Goal: Task Accomplishment & Management: Manage account settings

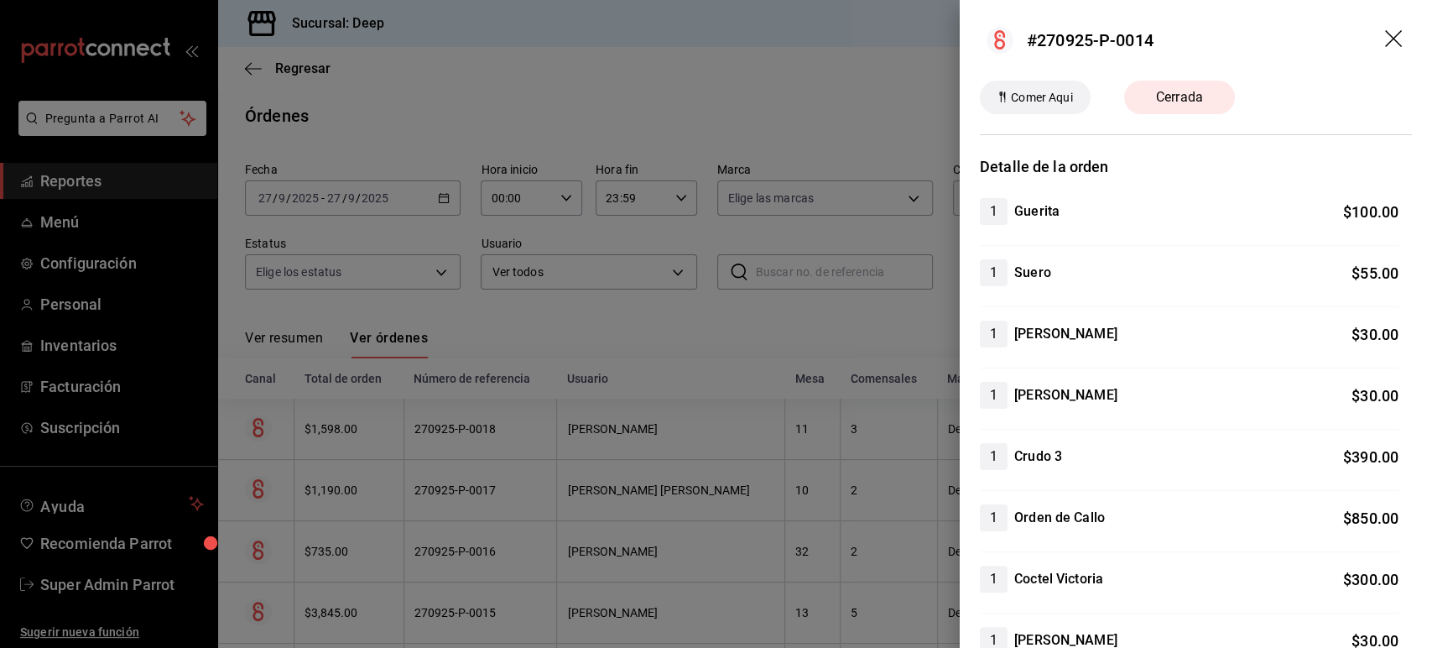
scroll to position [765, 0]
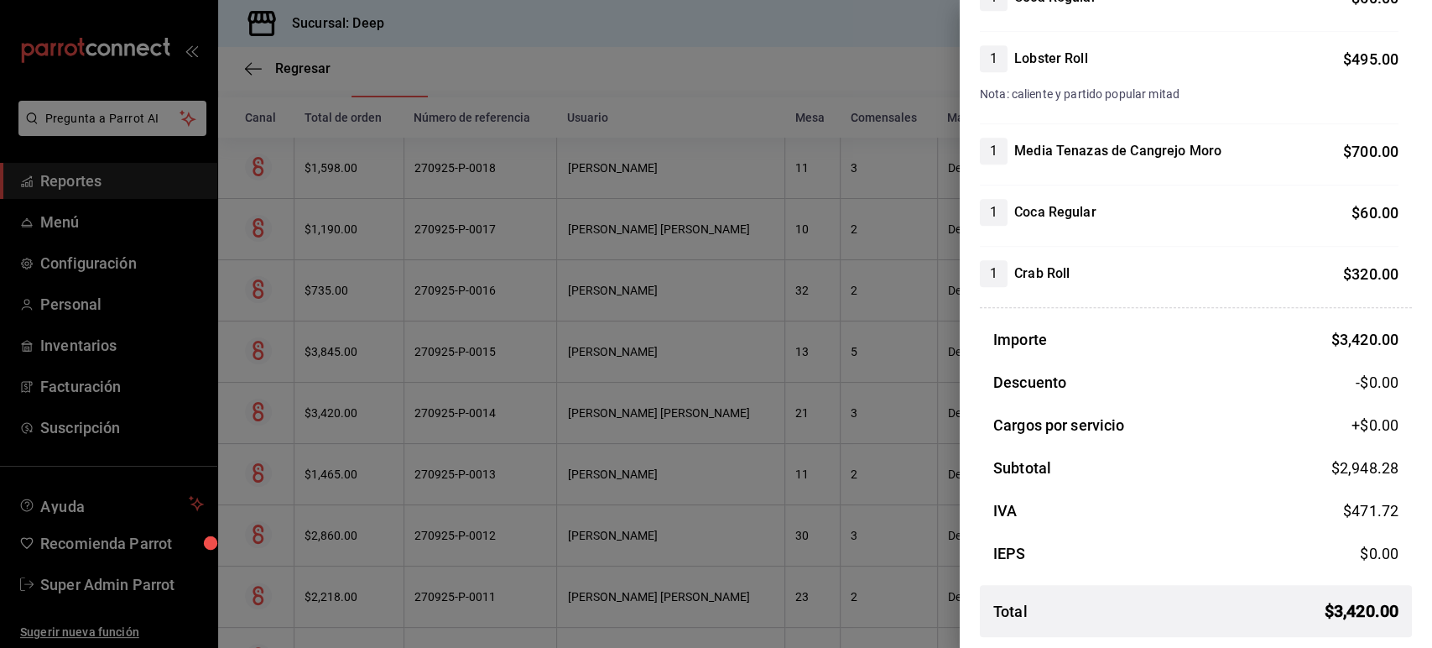
click at [403, 306] on div at bounding box center [716, 324] width 1432 height 648
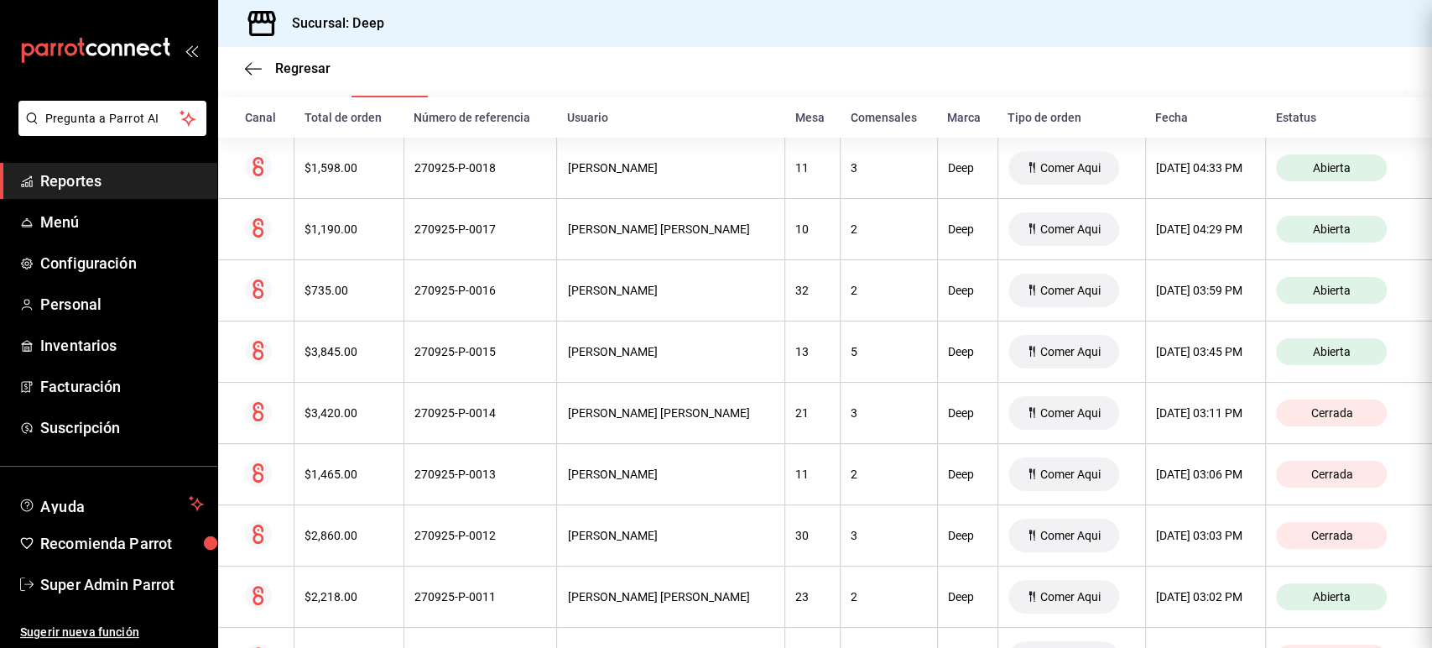
scroll to position [0, 0]
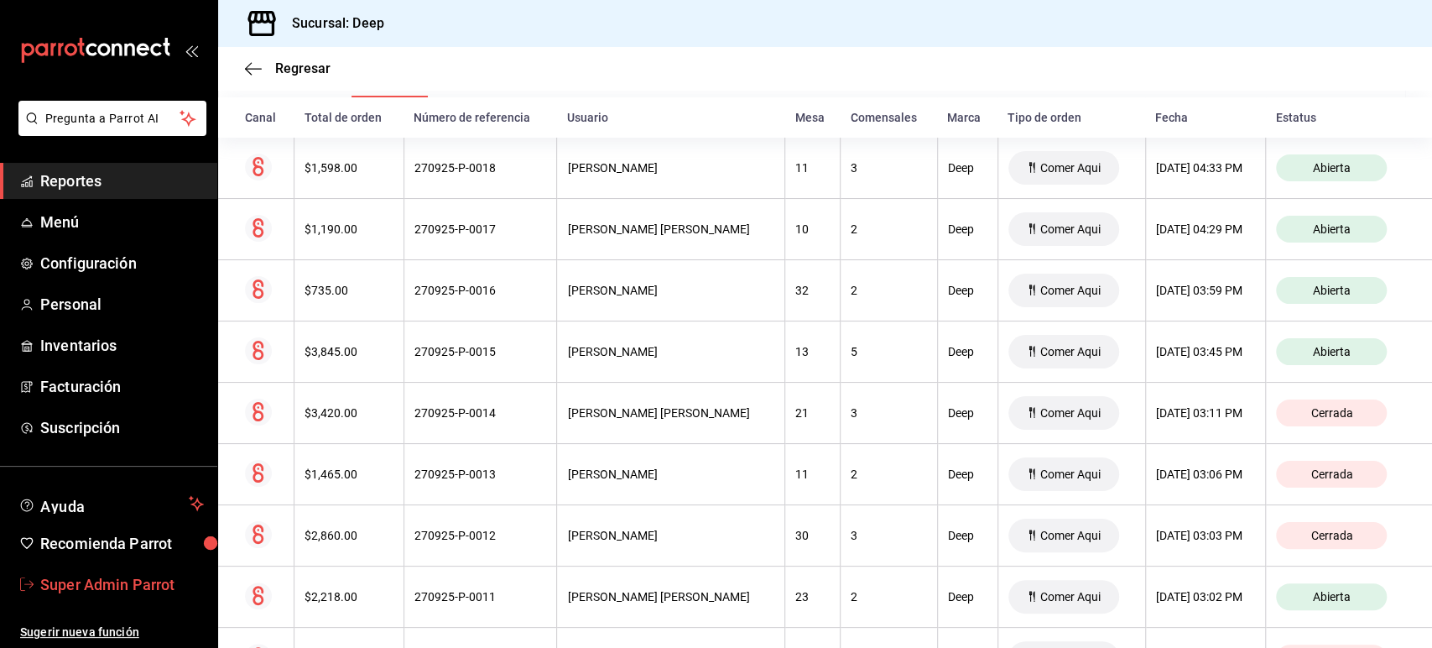
click at [148, 581] on span "Super Admin Parrot" at bounding box center [122, 584] width 164 height 23
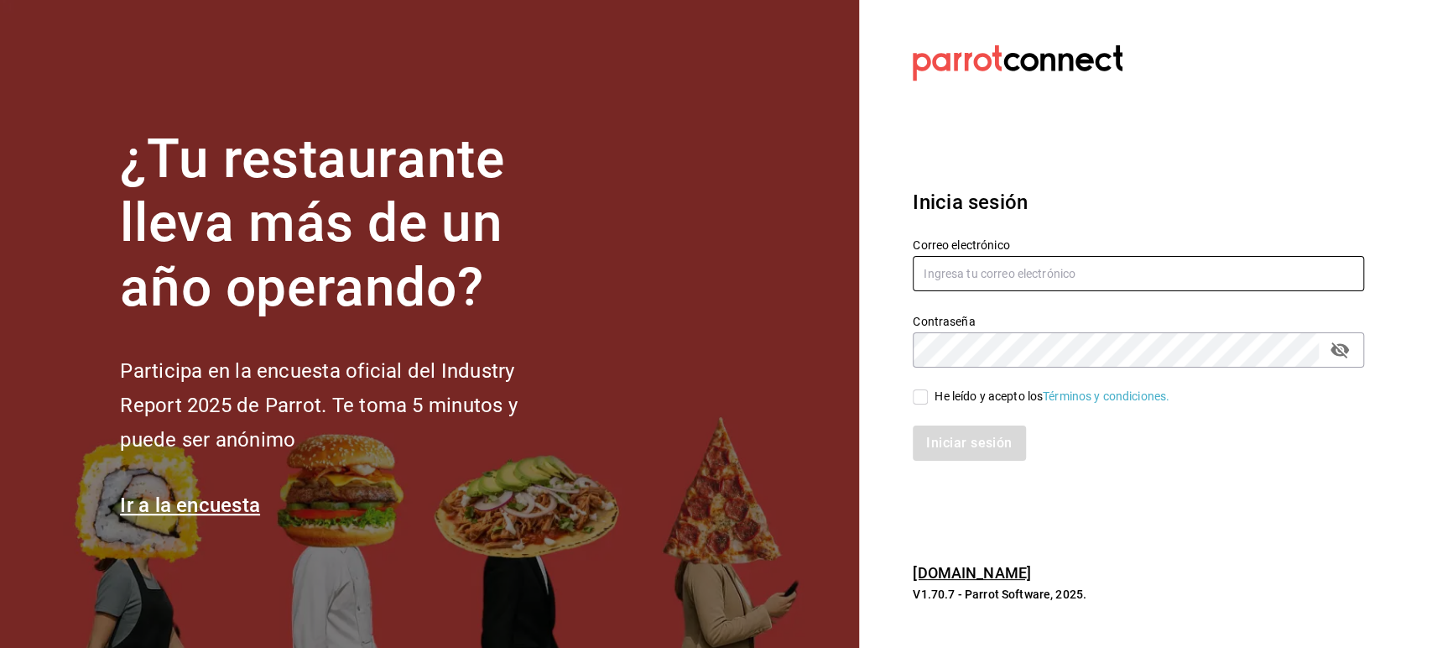
click at [966, 278] on input "text" at bounding box center [1138, 273] width 451 height 35
paste input "homie@merida.com"
type input "homie@merida.com"
click at [929, 392] on span "He leído y acepto los Términos y condiciones." at bounding box center [1049, 397] width 242 height 18
click at [928, 392] on input "He leído y acepto los Términos y condiciones." at bounding box center [920, 396] width 15 height 15
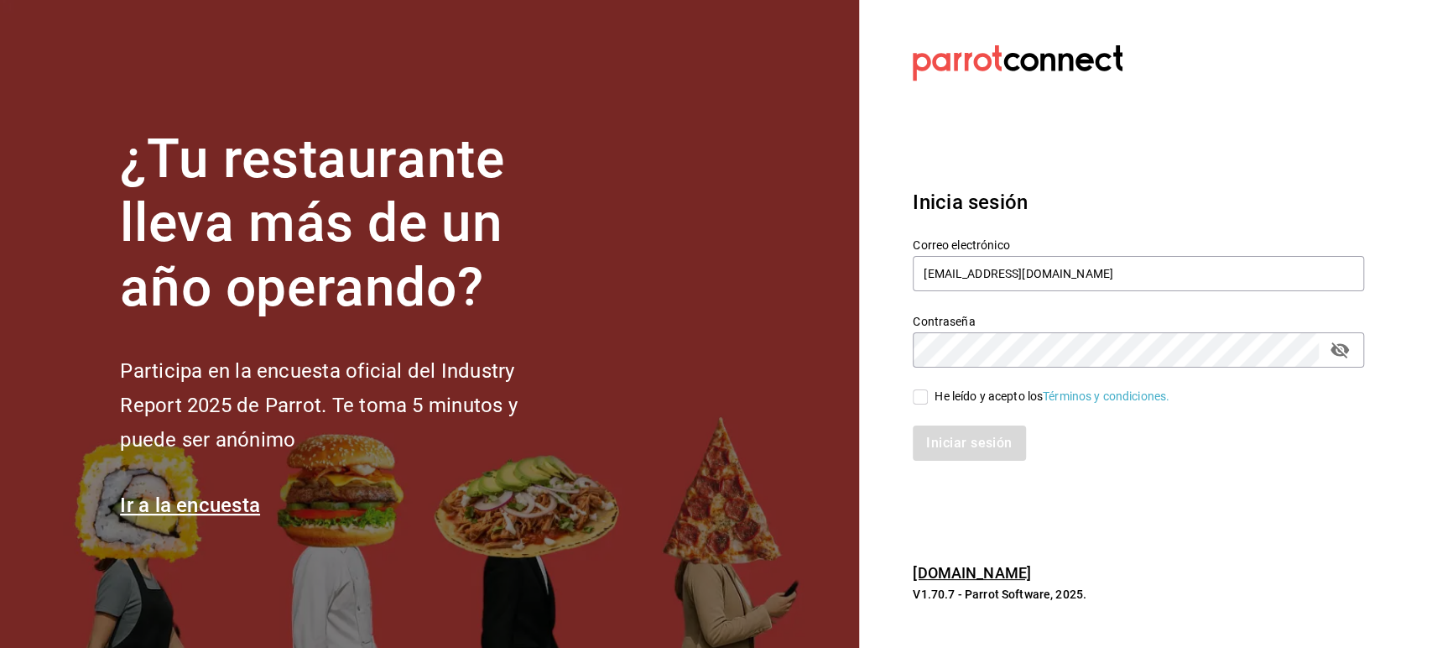
checkbox input "true"
click at [957, 440] on button "Iniciar sesión" at bounding box center [970, 442] width 114 height 35
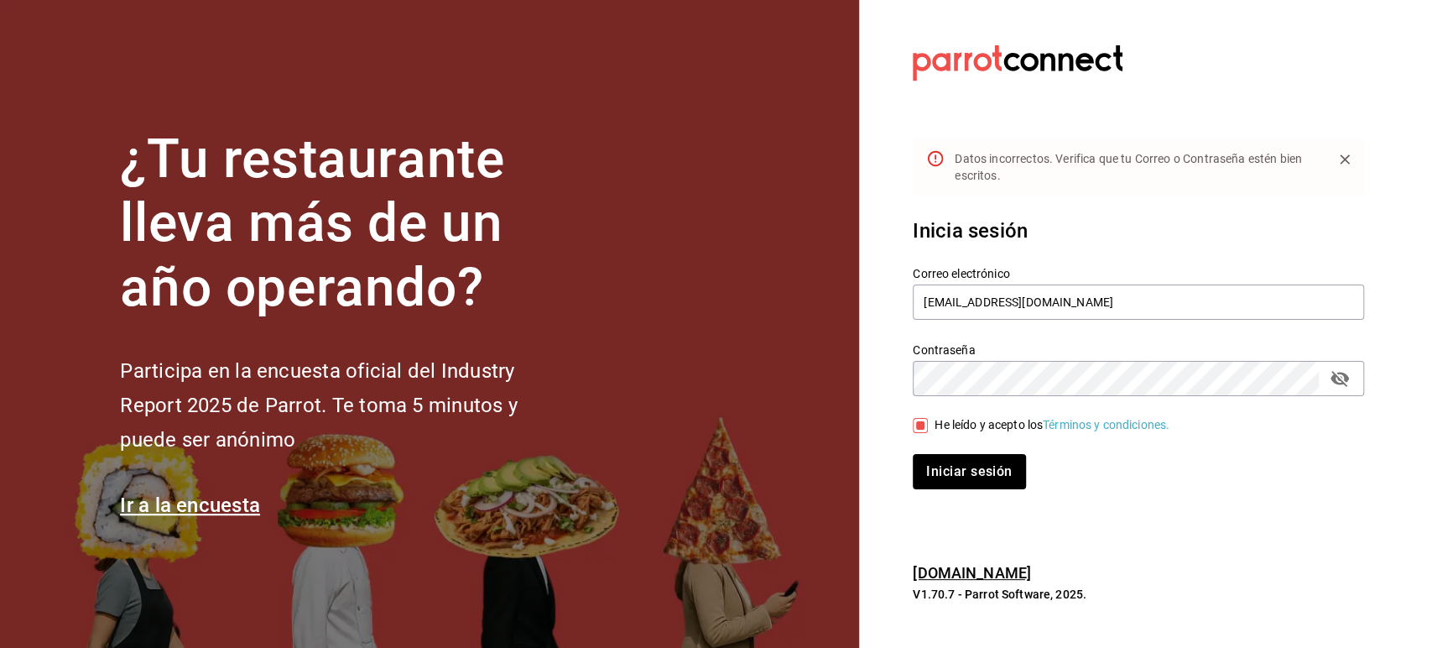
click at [1356, 375] on div "Contraseña" at bounding box center [1138, 378] width 451 height 35
click at [1346, 377] on icon "passwordField" at bounding box center [1339, 379] width 18 height 16
click at [959, 313] on input "homie@merida.com" at bounding box center [1138, 301] width 451 height 35
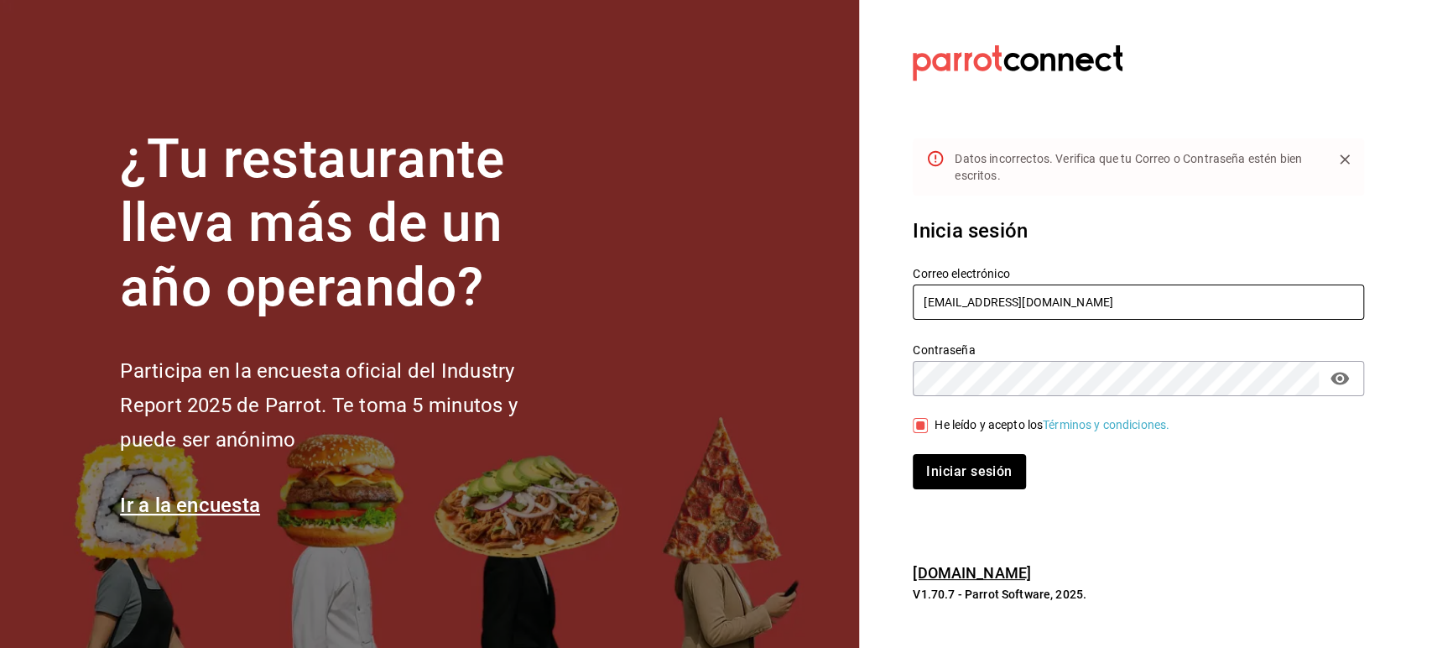
paste input "id"
type input "homie@mid.com"
click at [938, 468] on button "Iniciar sesión" at bounding box center [970, 471] width 114 height 35
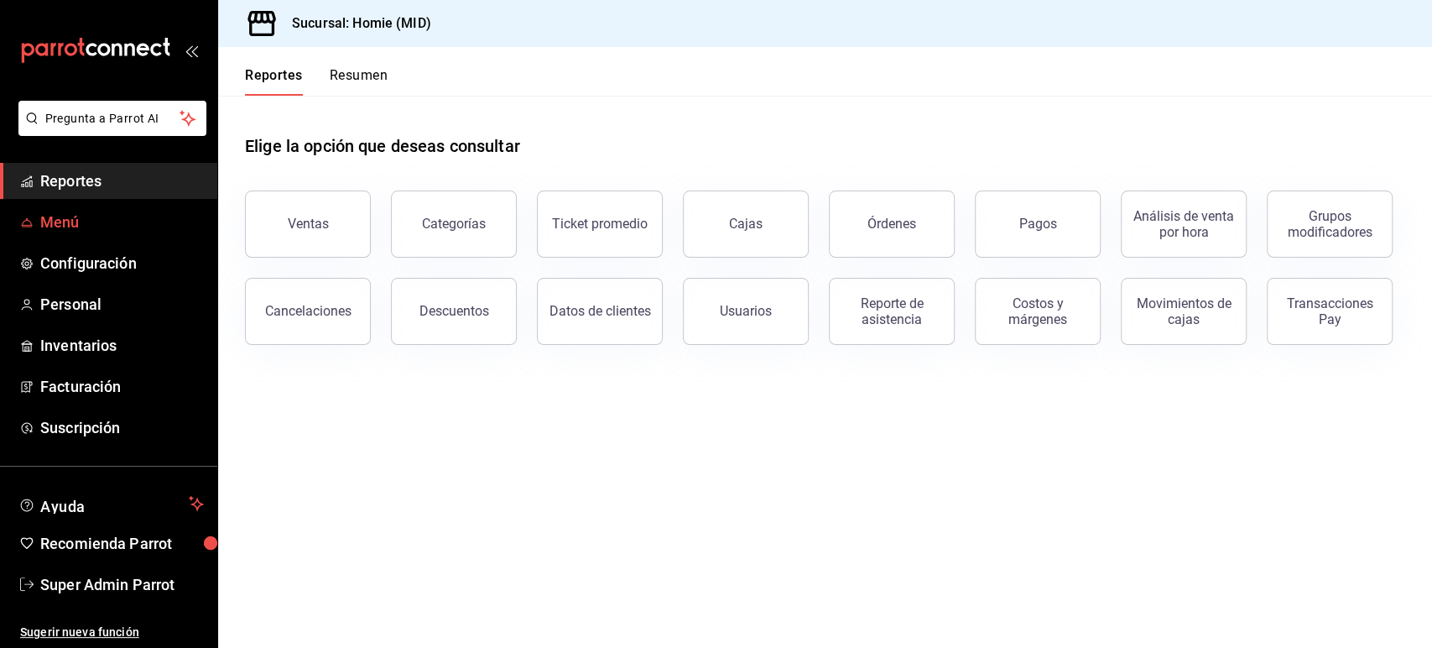
click at [71, 216] on span "Menú" at bounding box center [122, 222] width 164 height 23
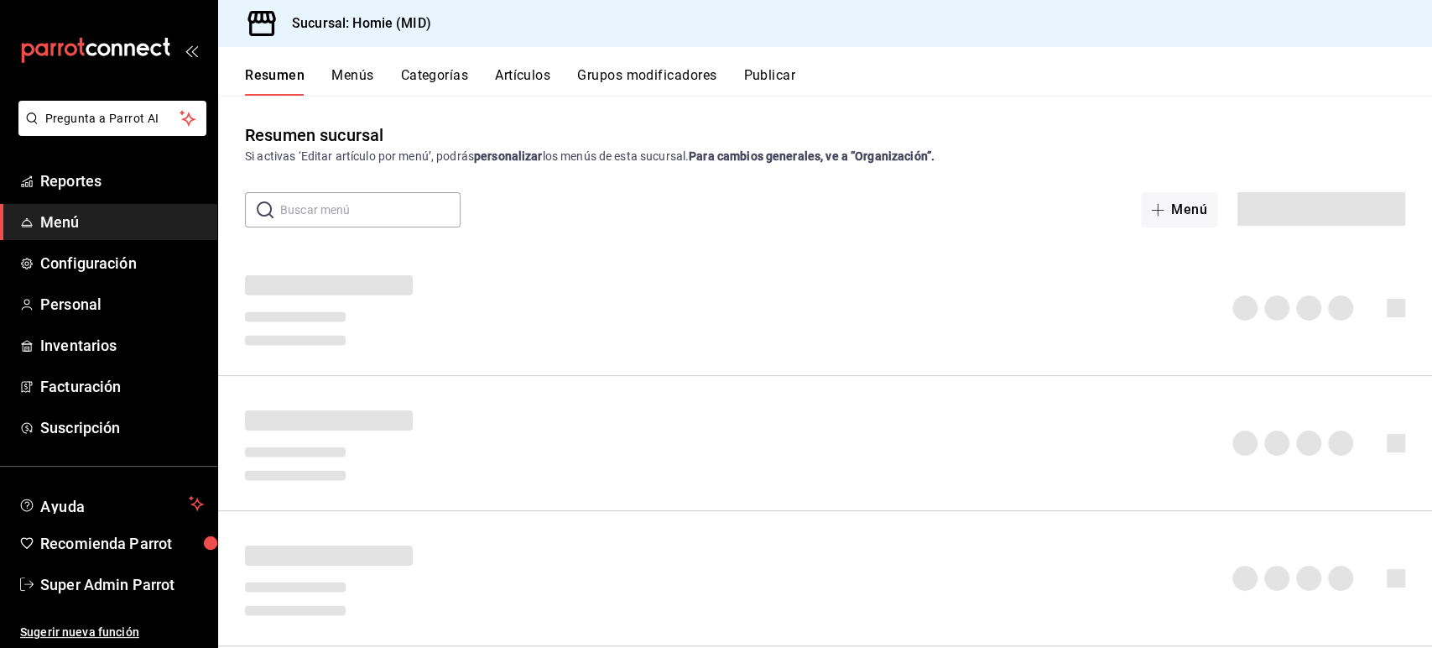
click at [445, 80] on button "Categorías" at bounding box center [435, 81] width 68 height 29
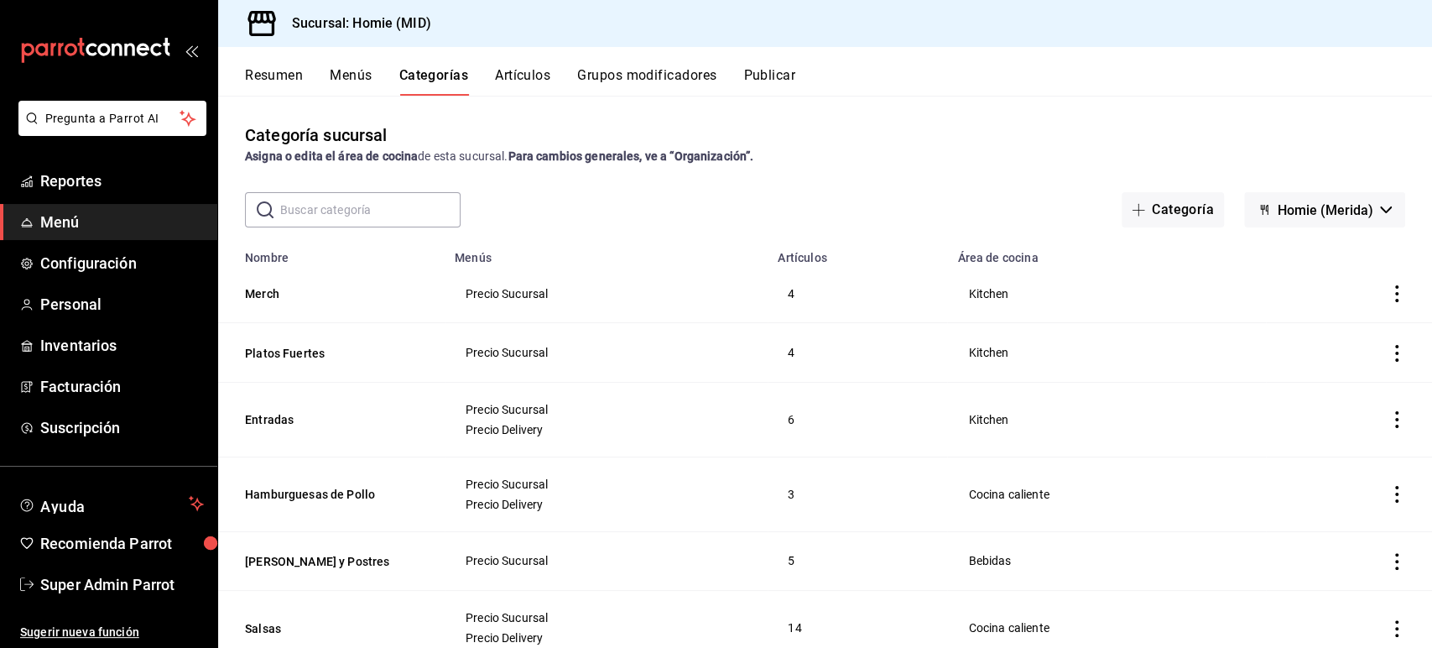
click at [528, 79] on button "Artículos" at bounding box center [522, 81] width 55 height 29
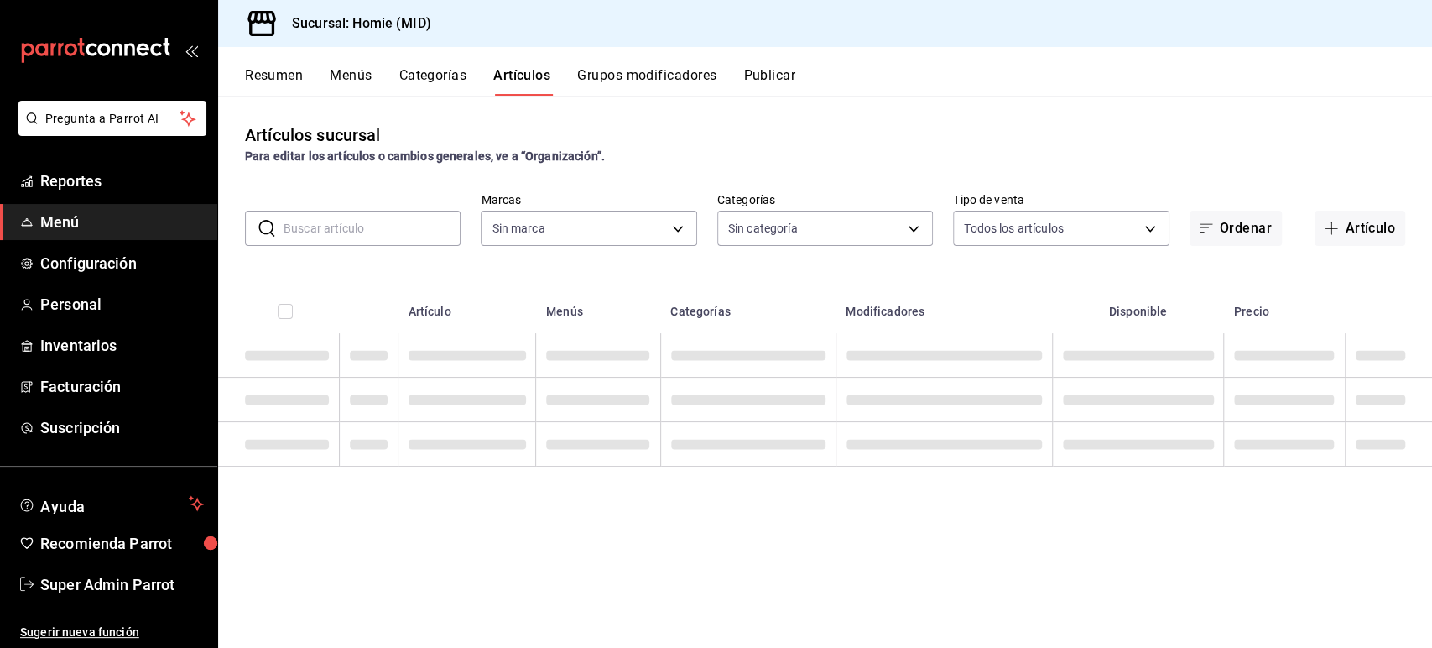
type input "f2379959-a356-4b1c-b994-6edc71ef853c"
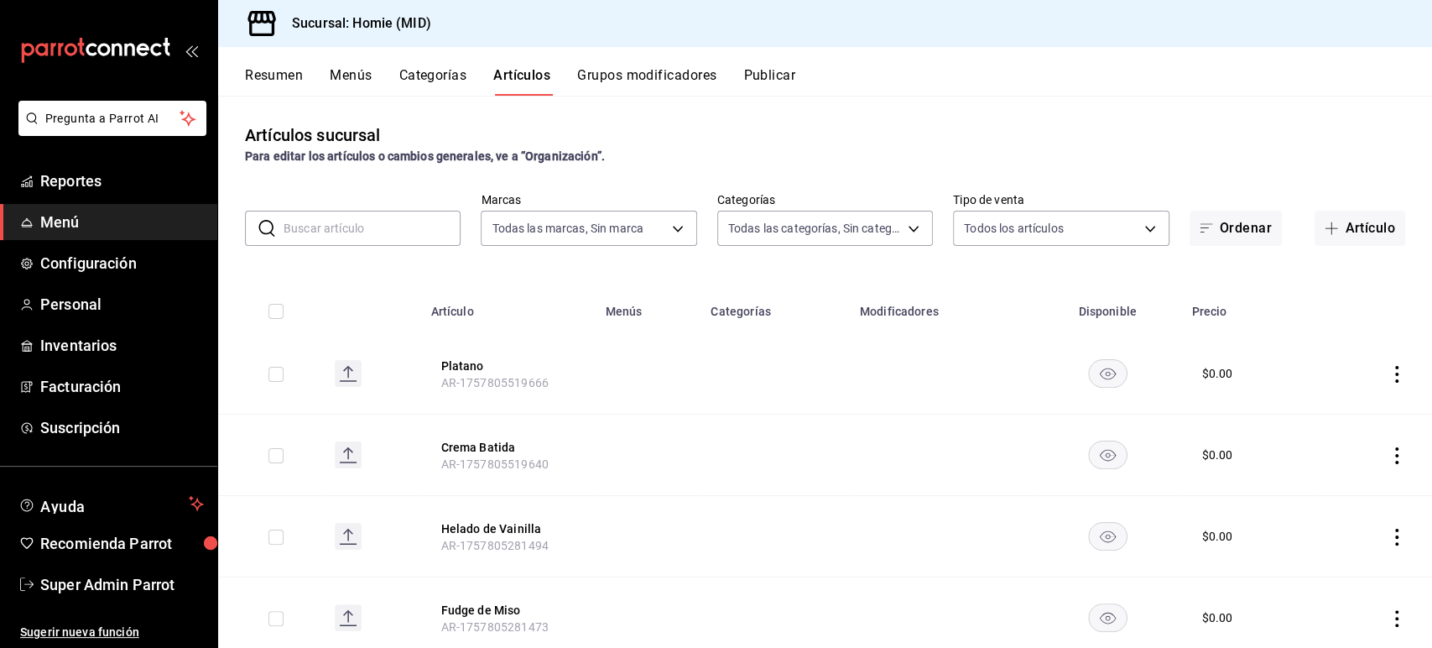
type input "7b75dcd1-a4f3-4430-92dd-168799a8cb95,f0fcce52-a53c-4fee-af70-e66d675805f8,380ea…"
click at [367, 221] on input "text" at bounding box center [372, 228] width 177 height 34
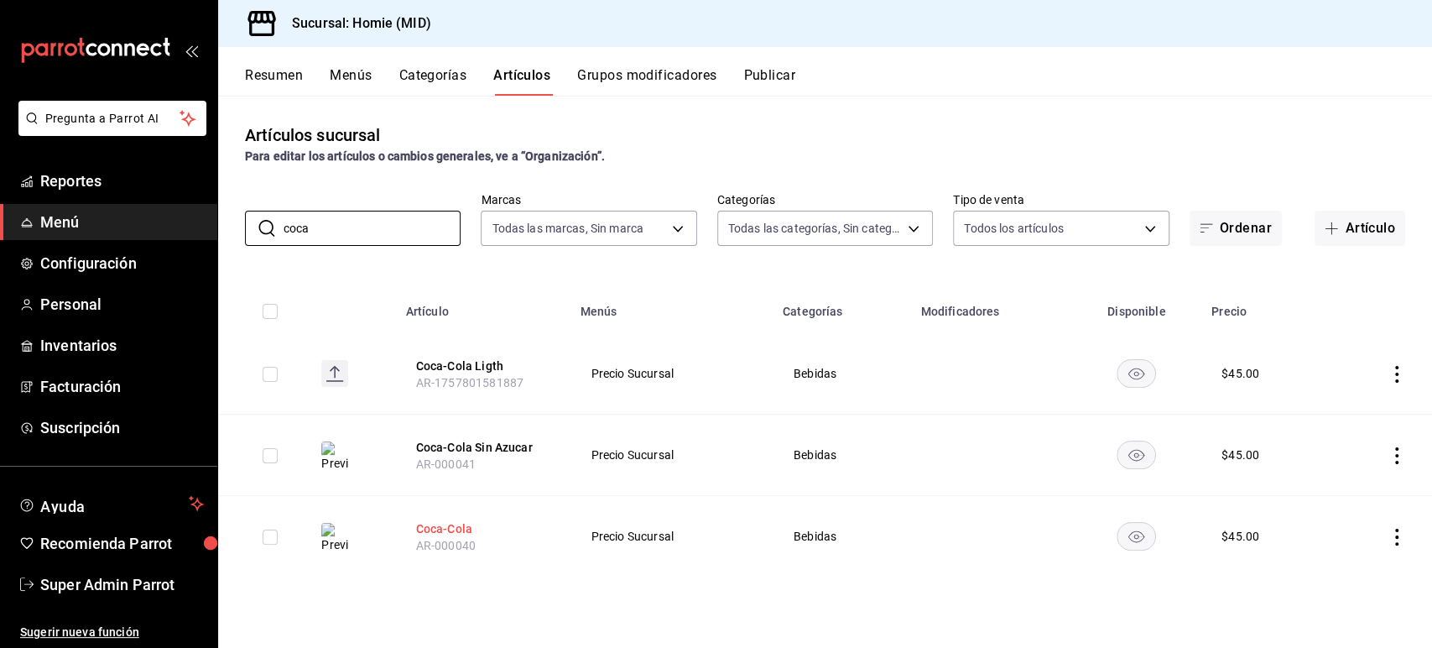
type input "coca"
click at [441, 532] on button "Coca-Cola" at bounding box center [483, 528] width 134 height 17
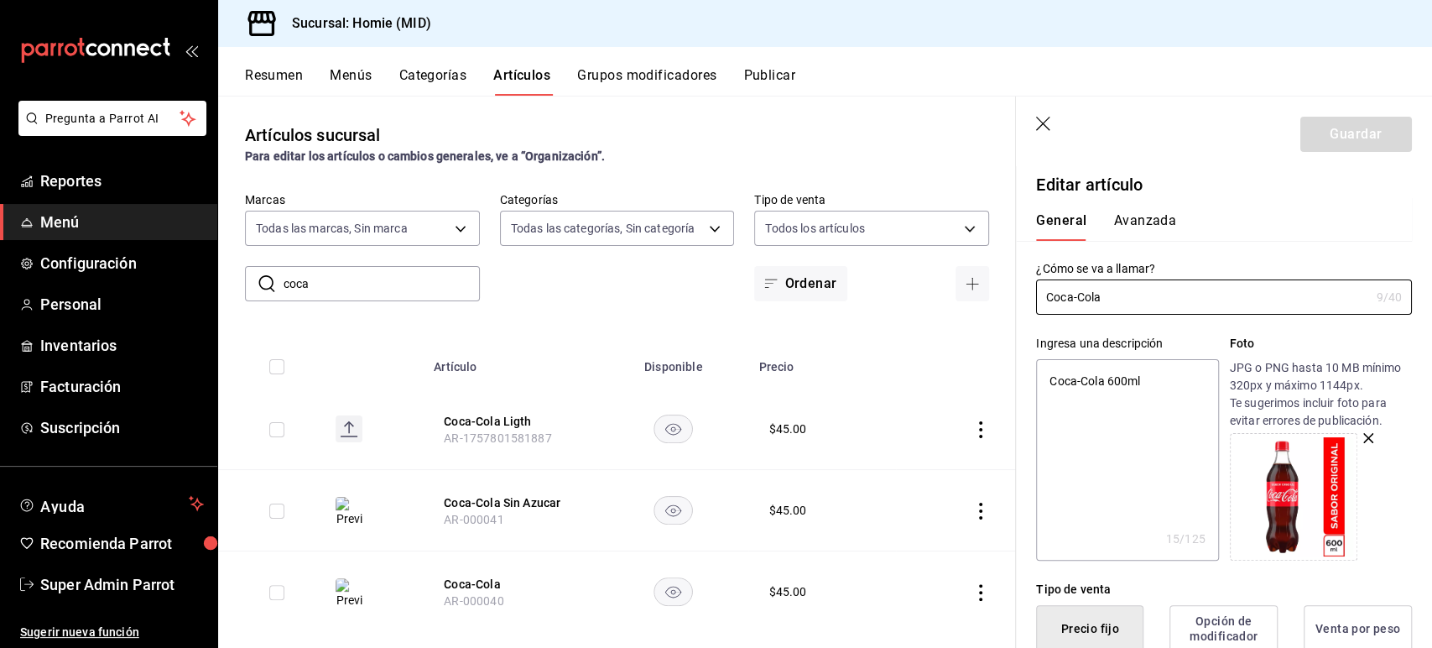
click at [1167, 221] on button "Avanzada" at bounding box center [1144, 226] width 63 height 29
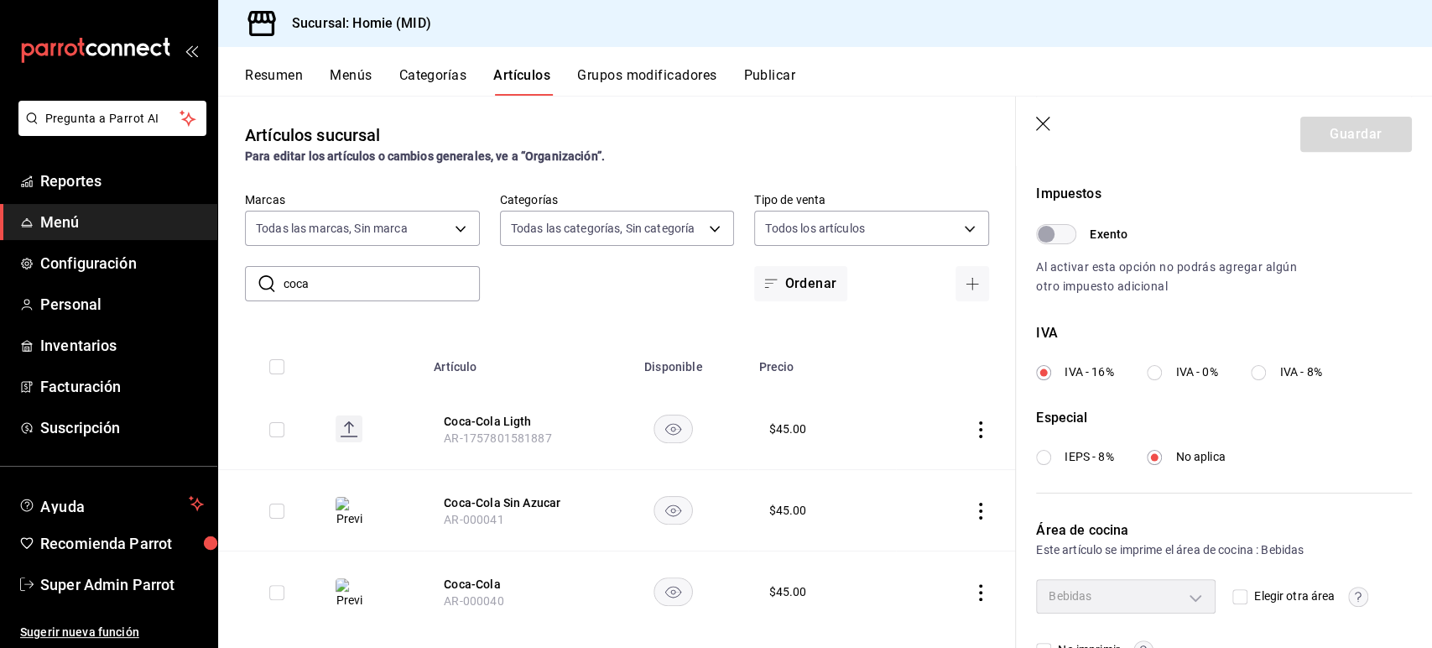
scroll to position [536, 0]
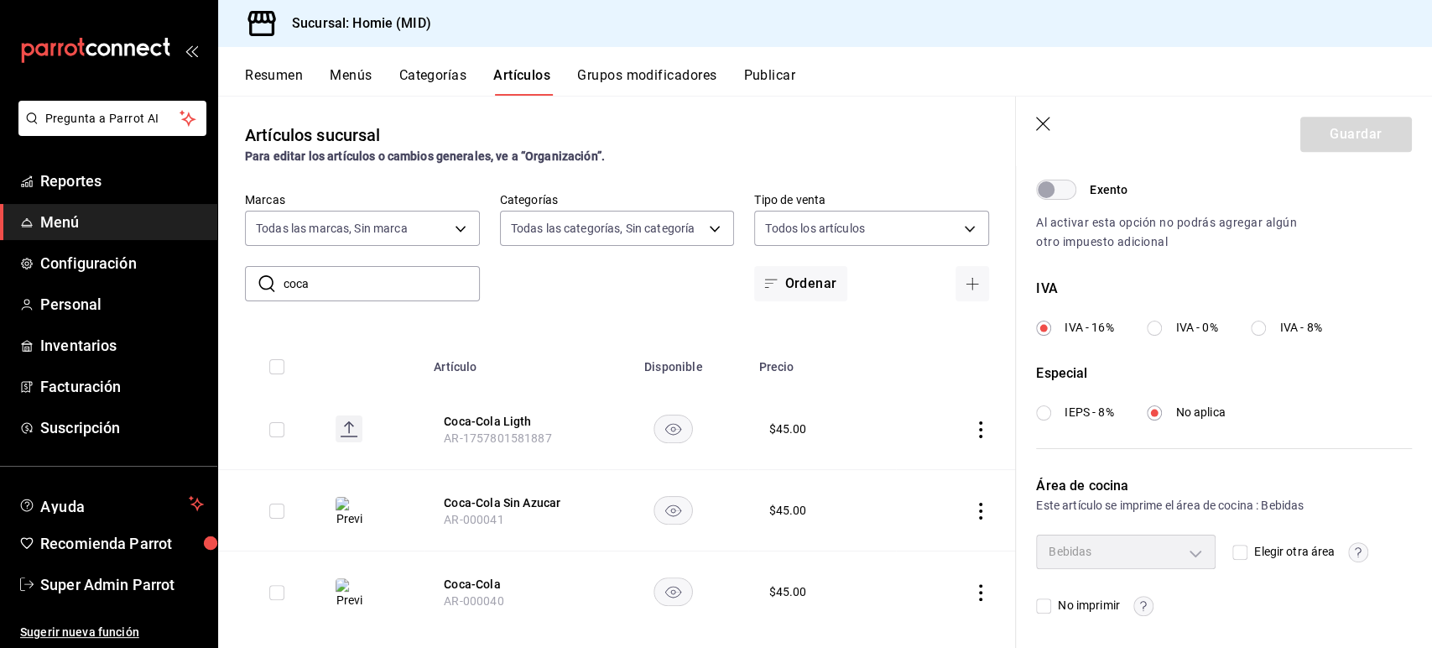
click at [63, 223] on span "Menú" at bounding box center [122, 222] width 164 height 23
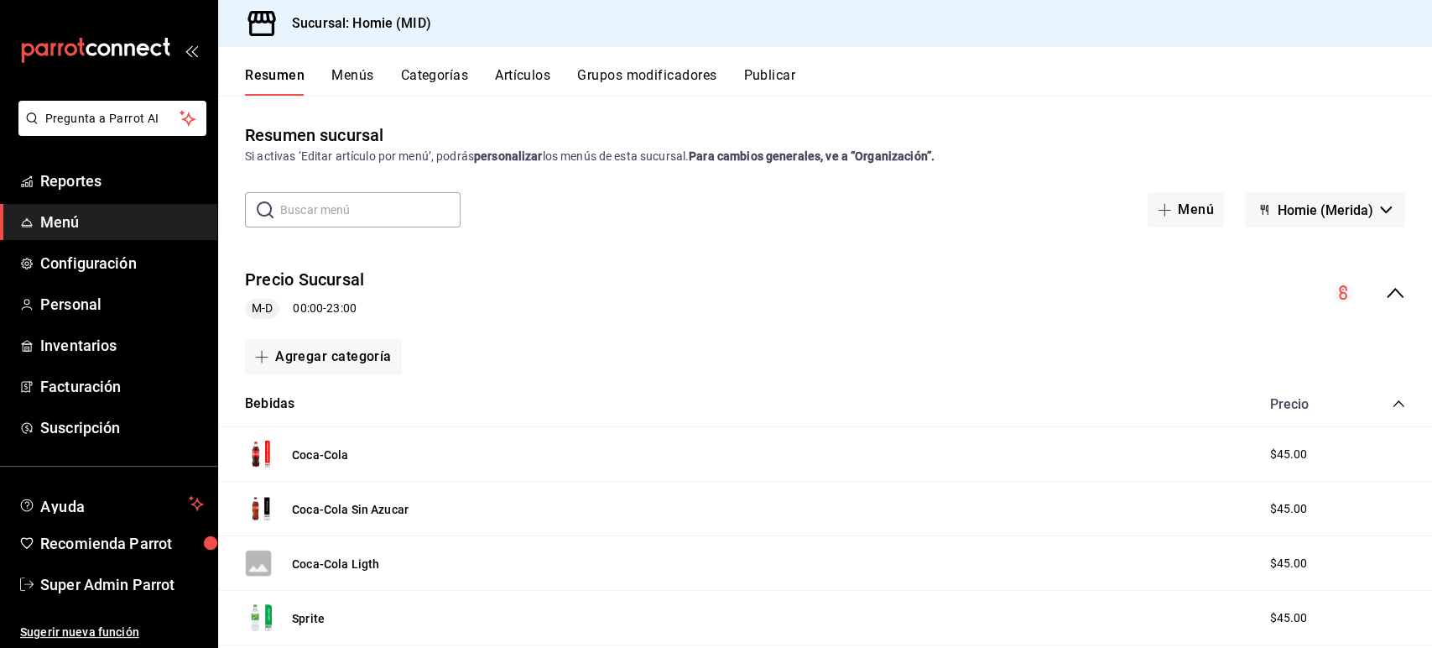
click at [1385, 287] on icon "collapse-menu-row" at bounding box center [1395, 293] width 20 height 20
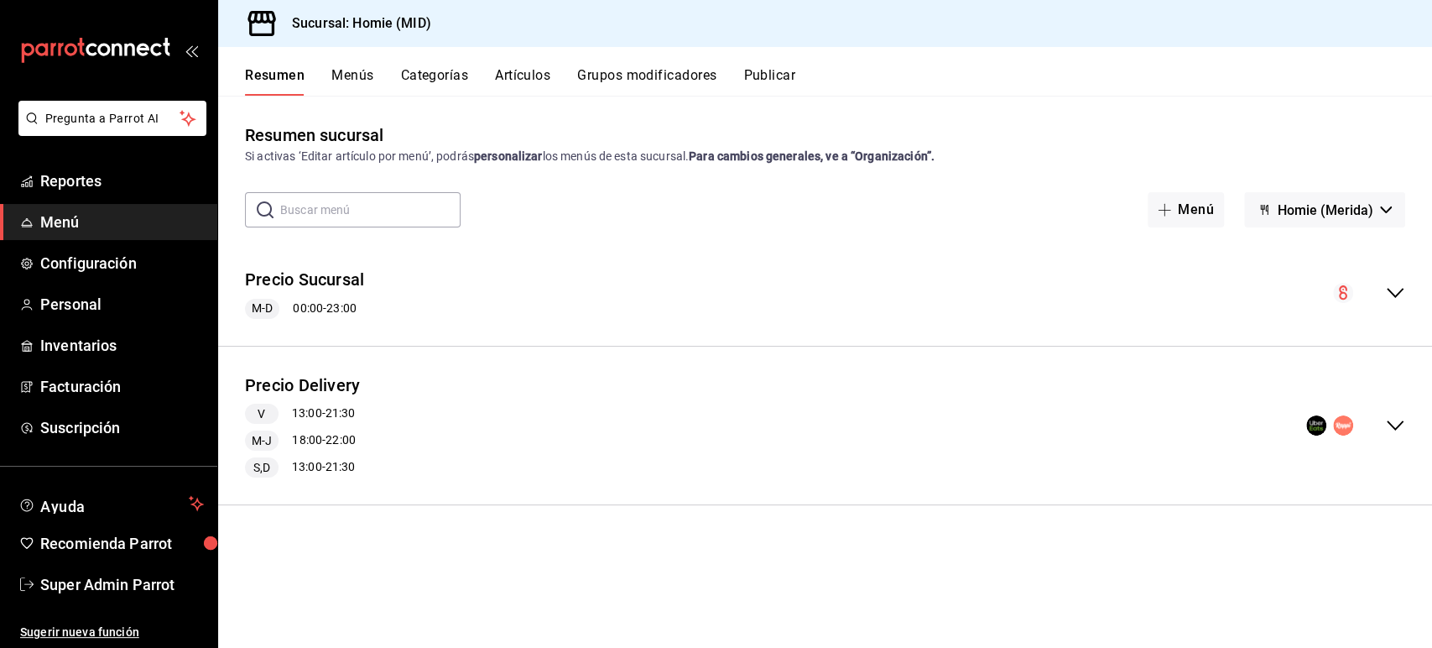
click at [513, 72] on button "Artículos" at bounding box center [522, 81] width 55 height 29
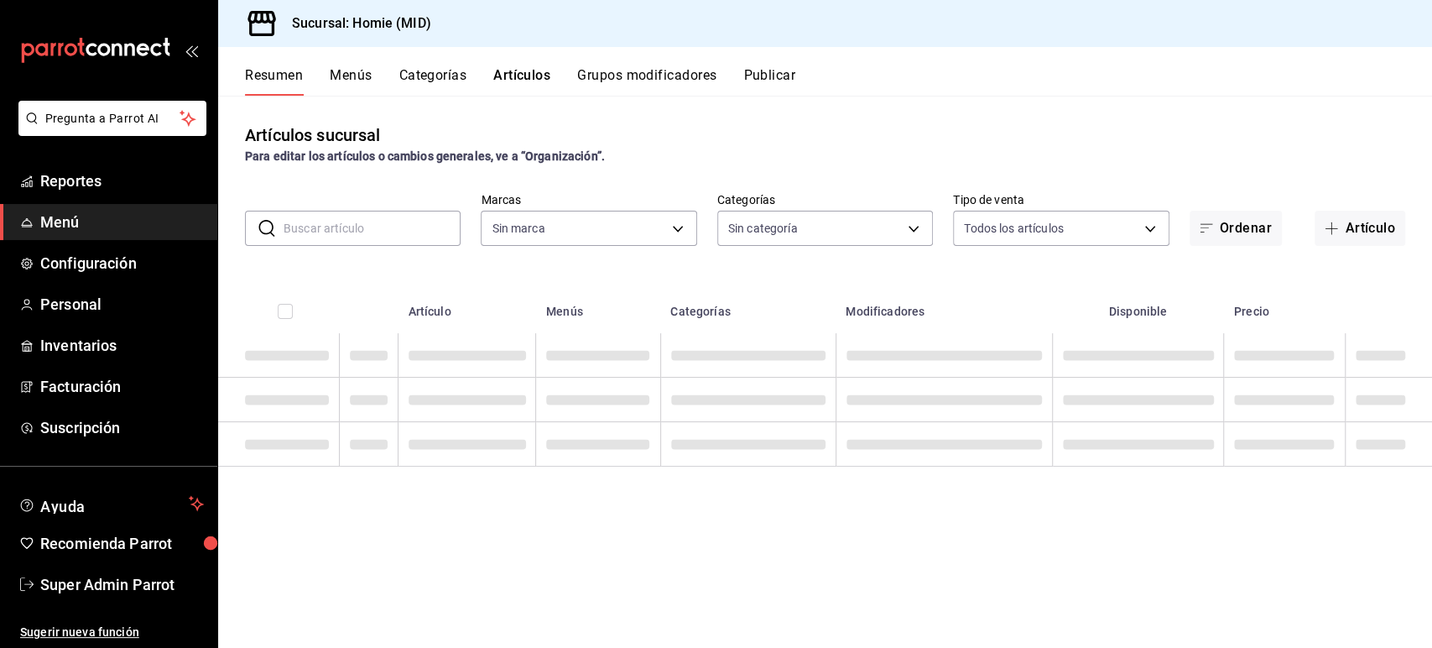
click at [403, 74] on button "Categorías" at bounding box center [433, 81] width 68 height 29
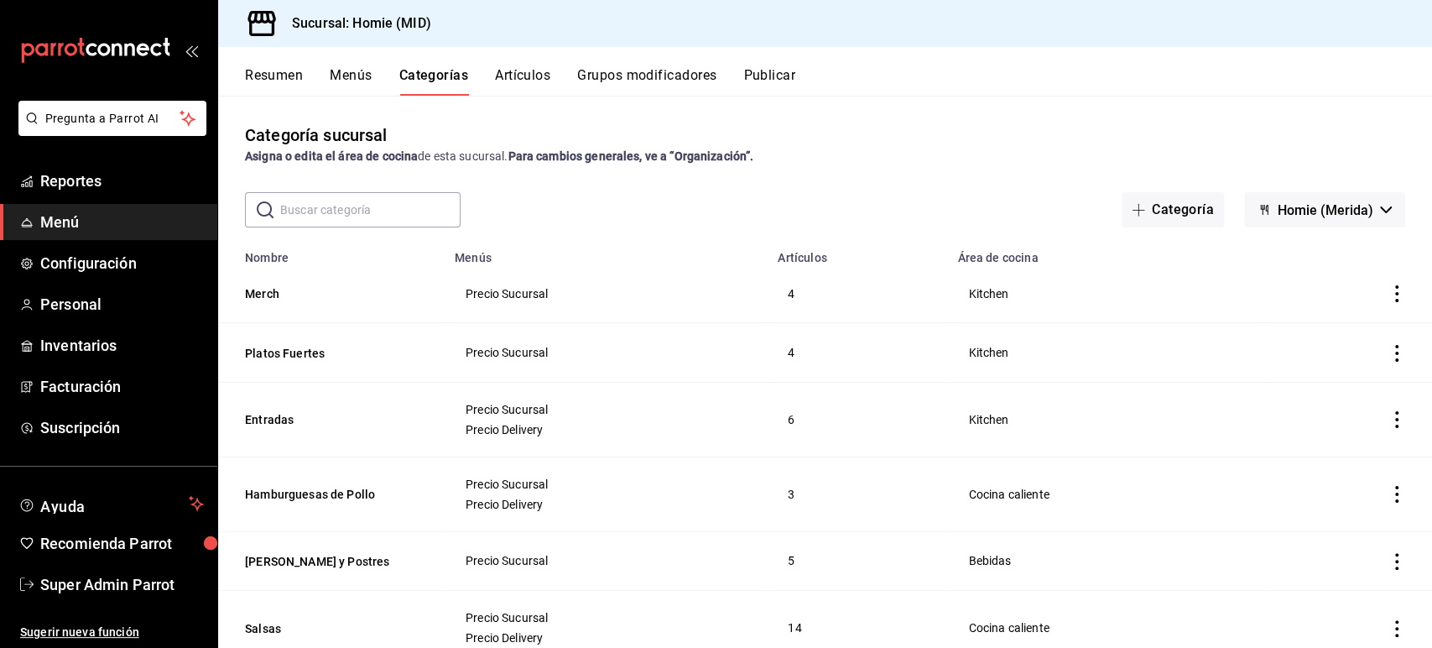
scroll to position [337, 0]
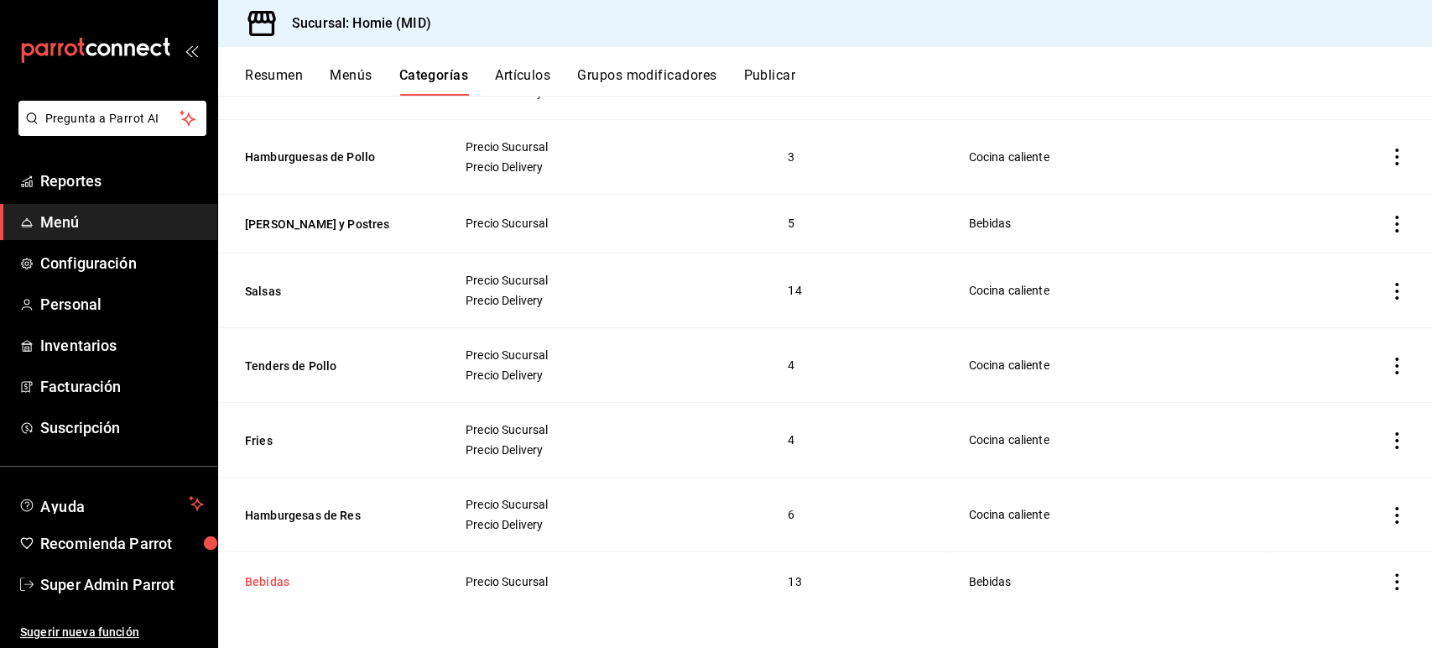
click at [268, 579] on button "Bebidas" at bounding box center [329, 581] width 168 height 17
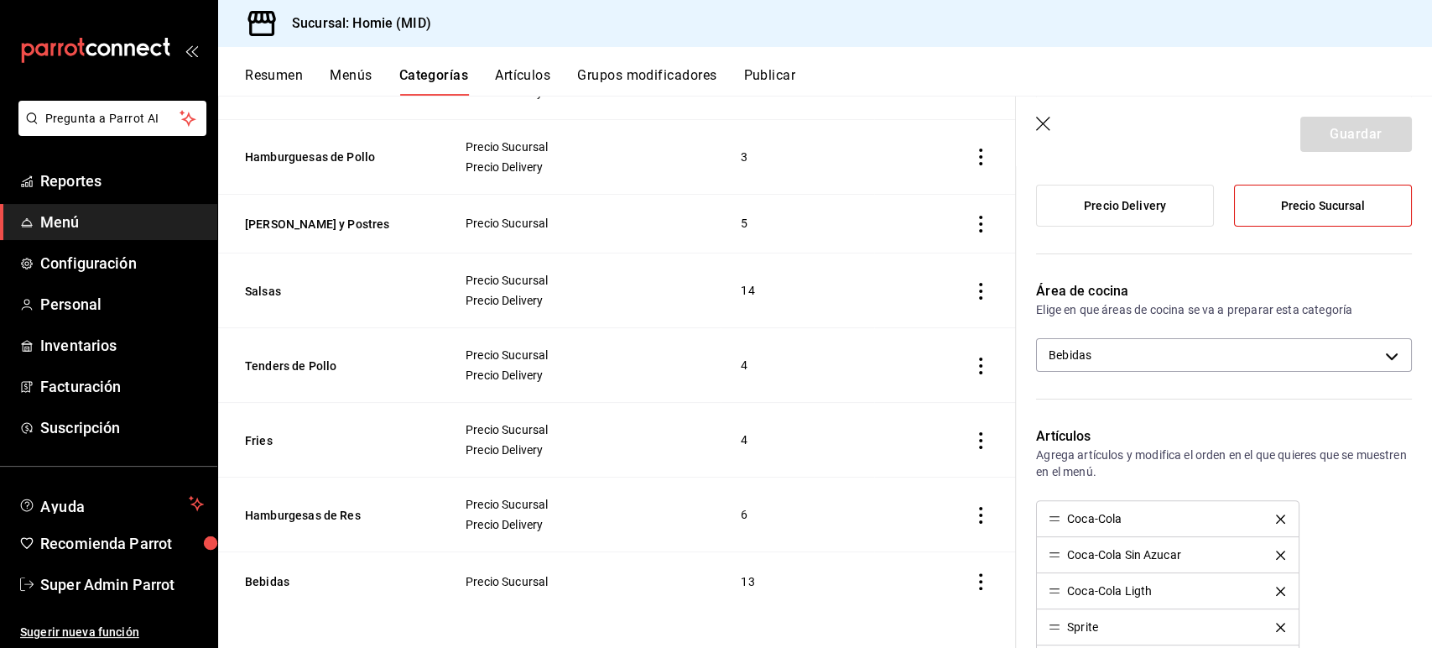
scroll to position [169, 0]
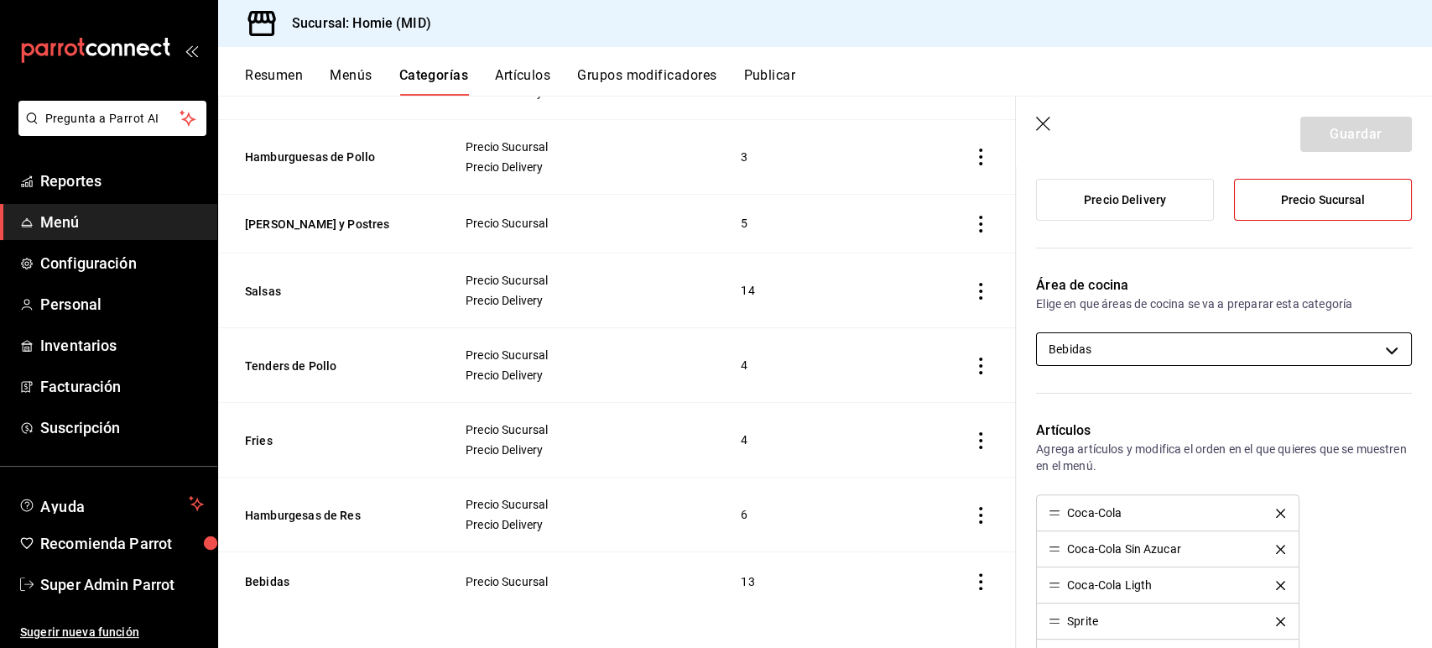
click at [1132, 354] on body "Pregunta a Parrot AI Reportes Menú Configuración Personal Inventarios Facturaci…" at bounding box center [716, 324] width 1432 height 648
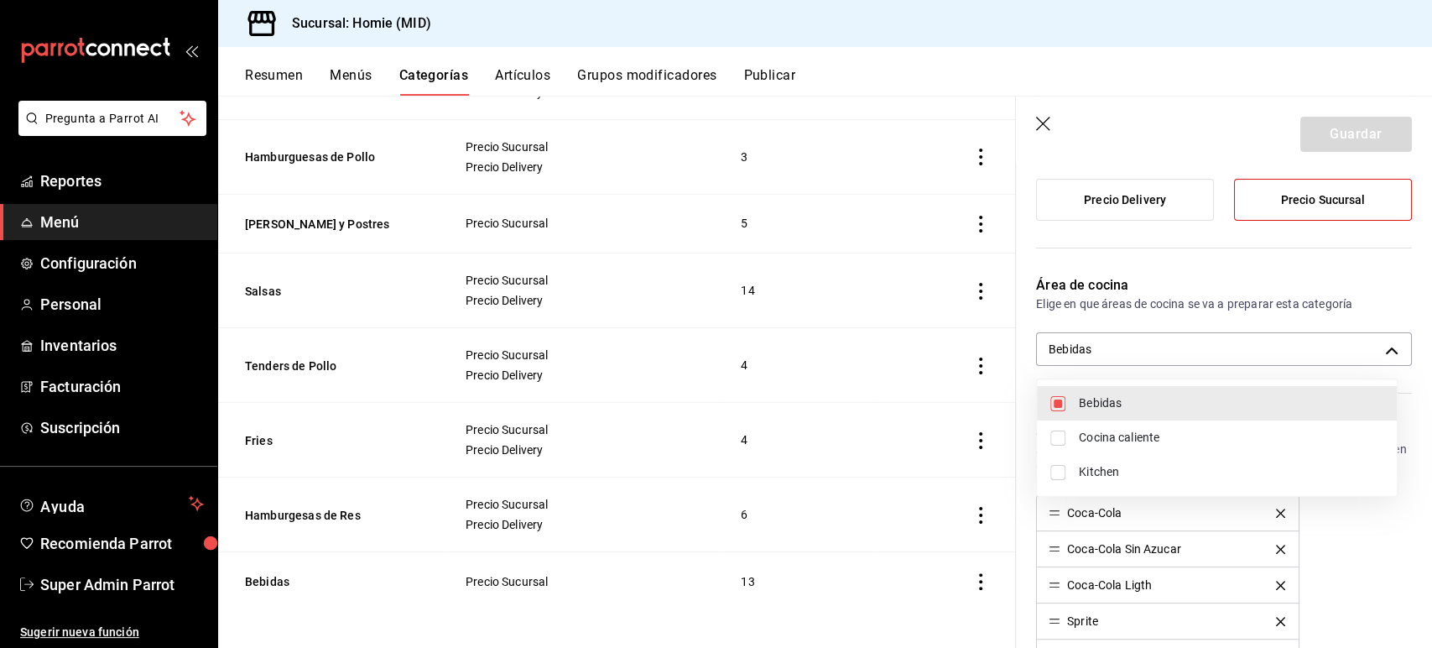
click at [1094, 402] on span "Bebidas" at bounding box center [1231, 403] width 305 height 18
checkbox input "false"
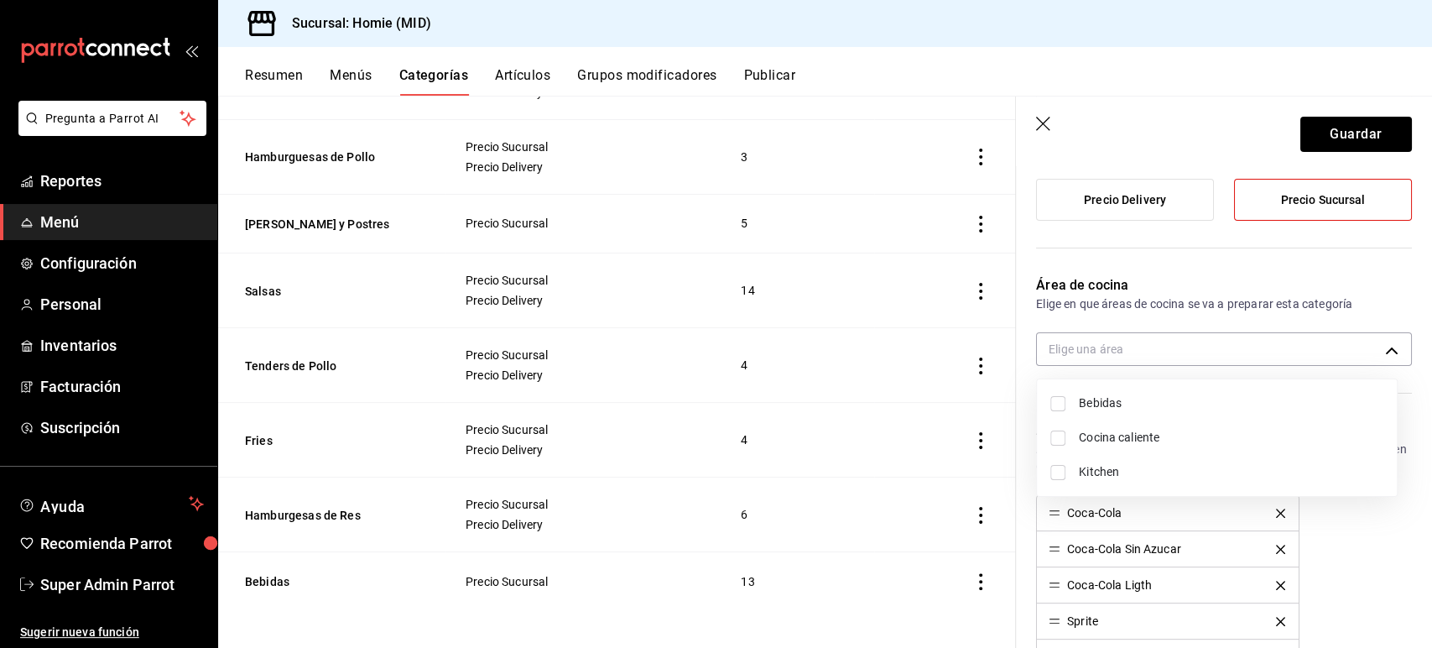
click at [1332, 126] on div at bounding box center [716, 324] width 1432 height 648
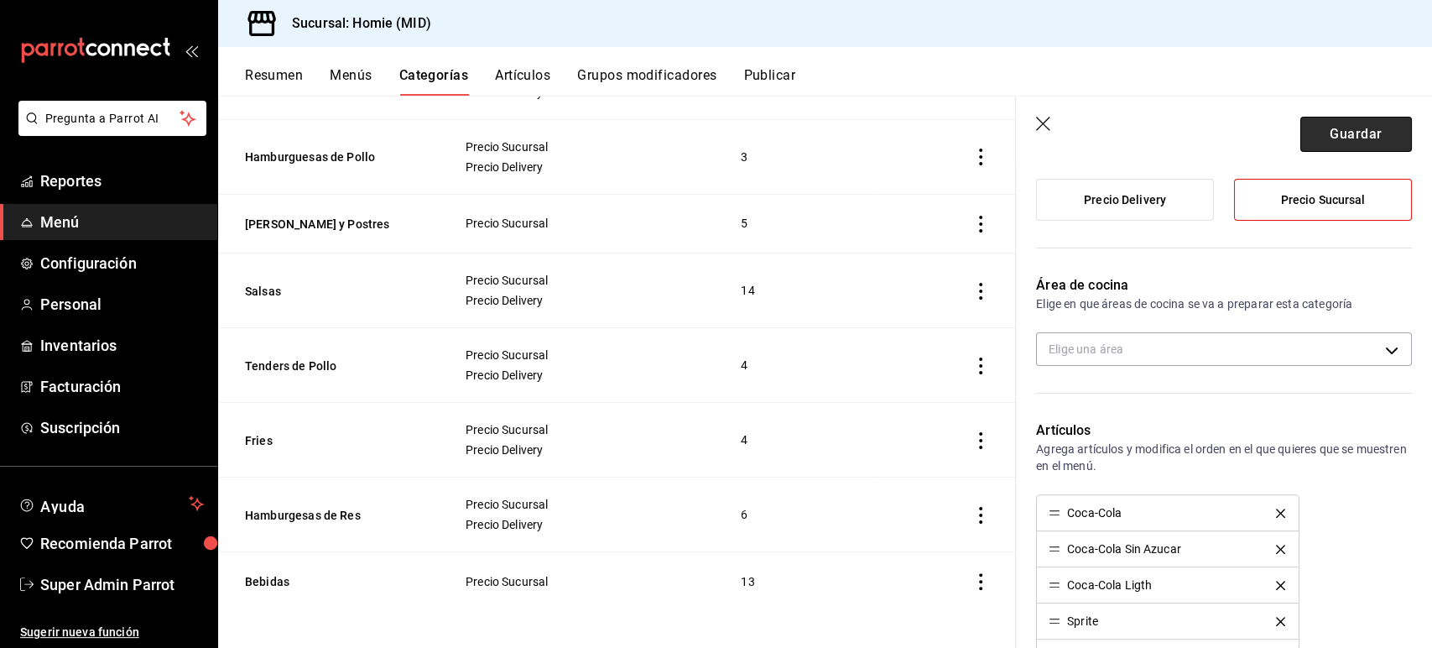
click at [1310, 140] on button "Guardar" at bounding box center [1356, 134] width 112 height 35
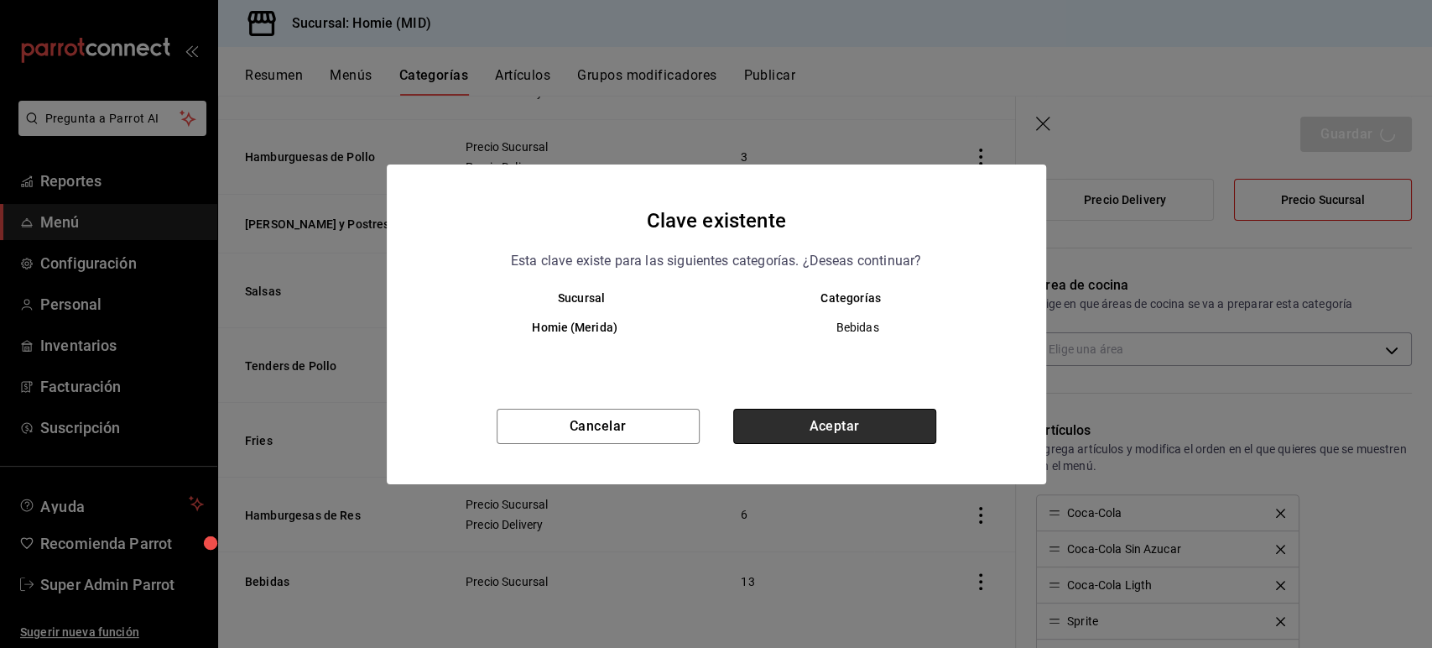
click at [833, 425] on button "Aceptar" at bounding box center [834, 426] width 203 height 35
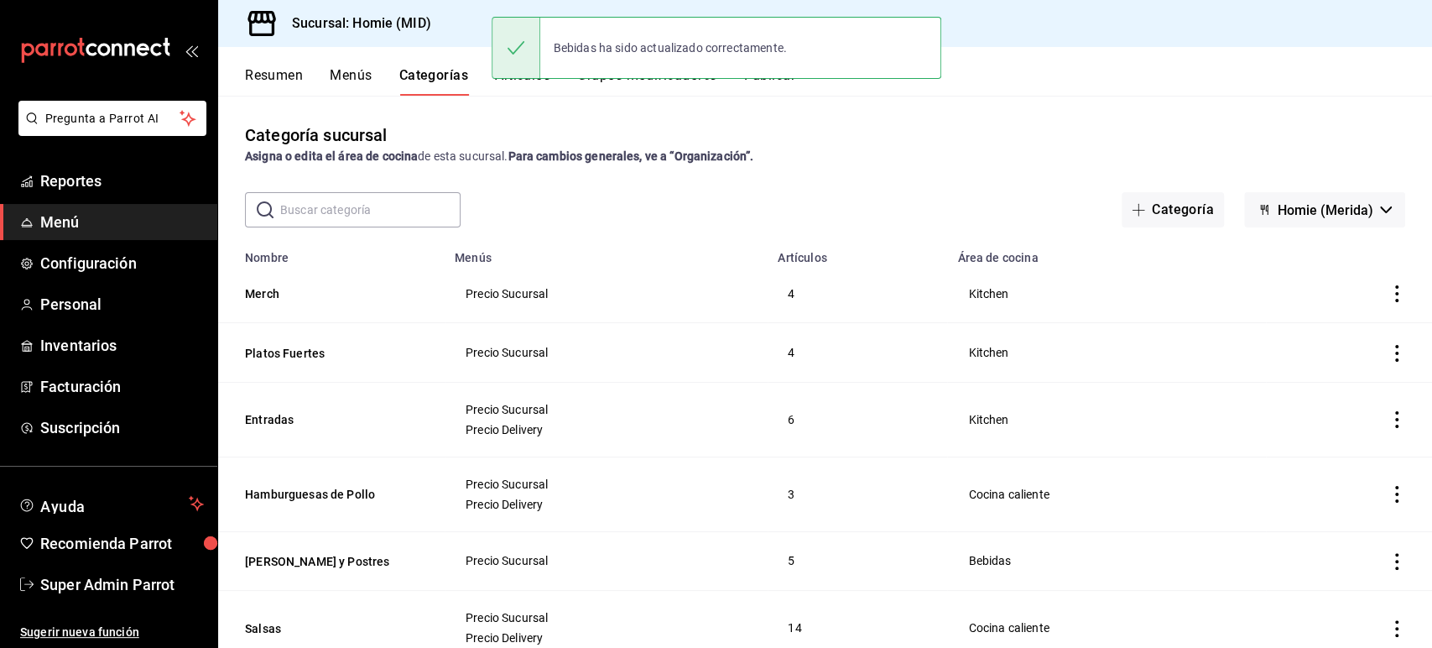
scroll to position [338, 0]
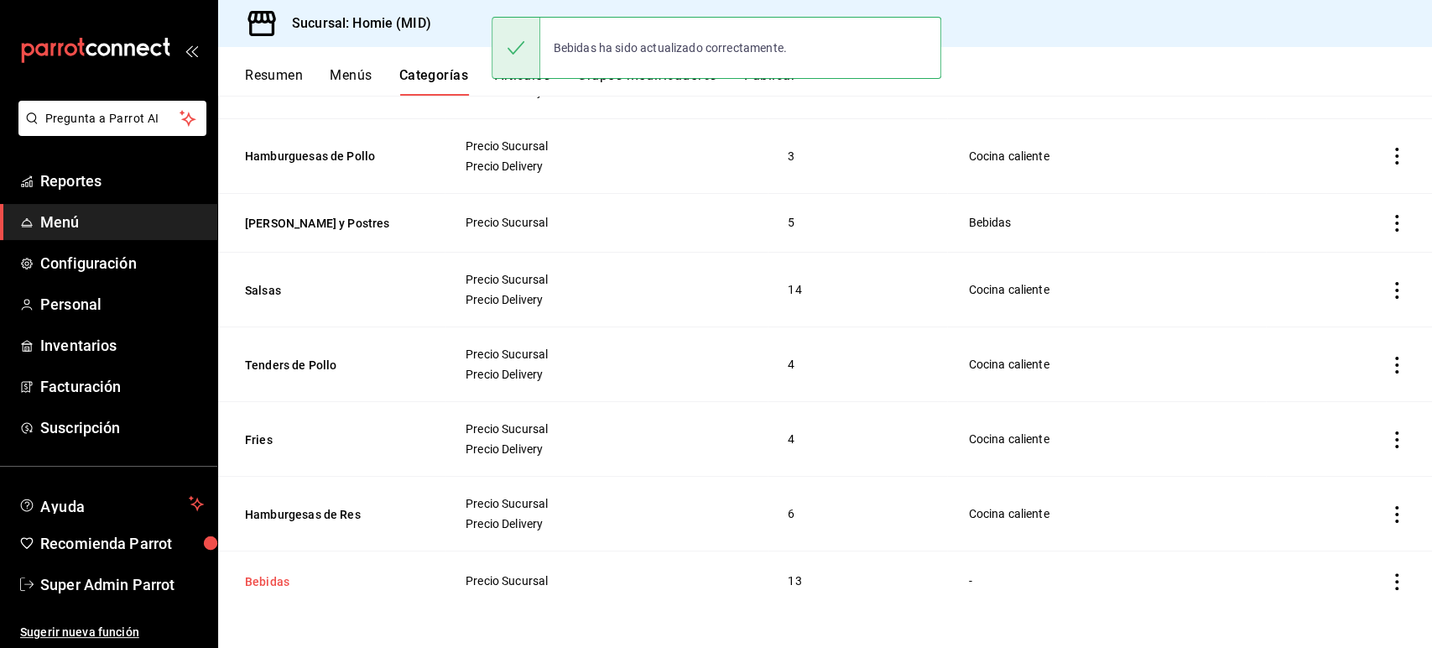
click at [277, 575] on button "Bebidas" at bounding box center [329, 581] width 168 height 17
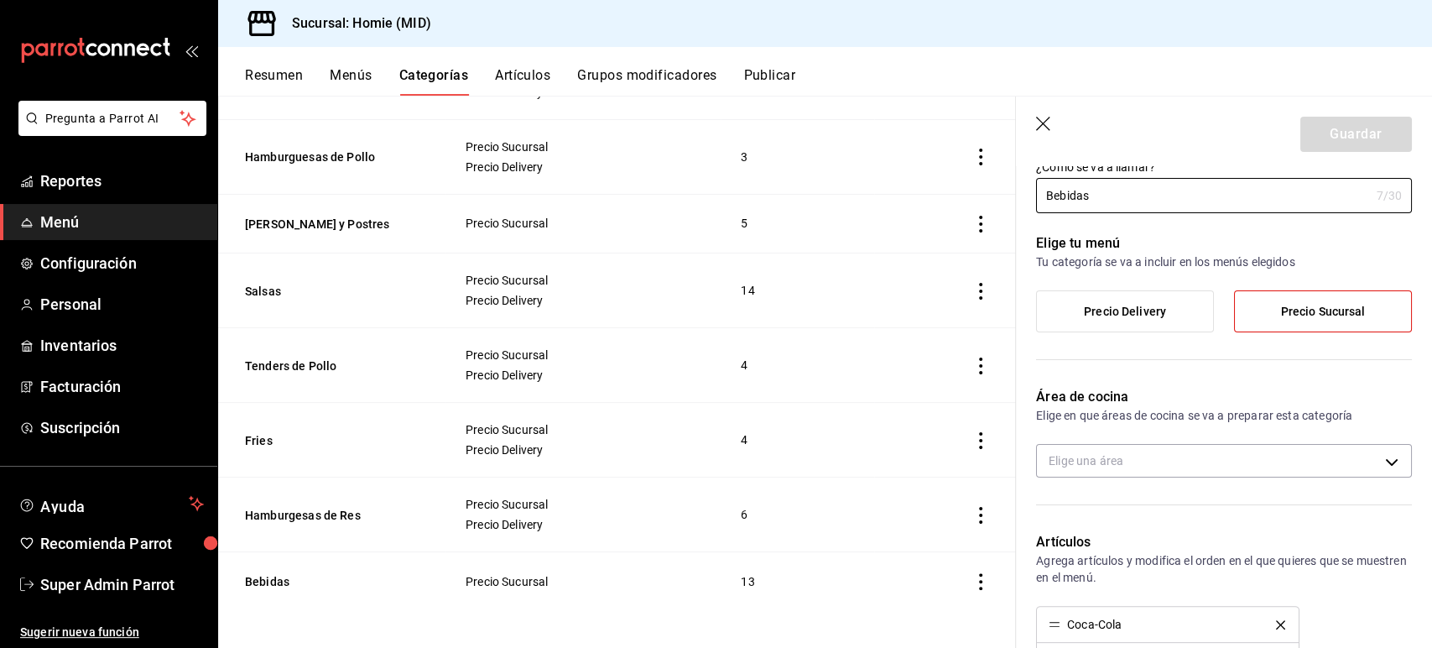
scroll to position [62, 0]
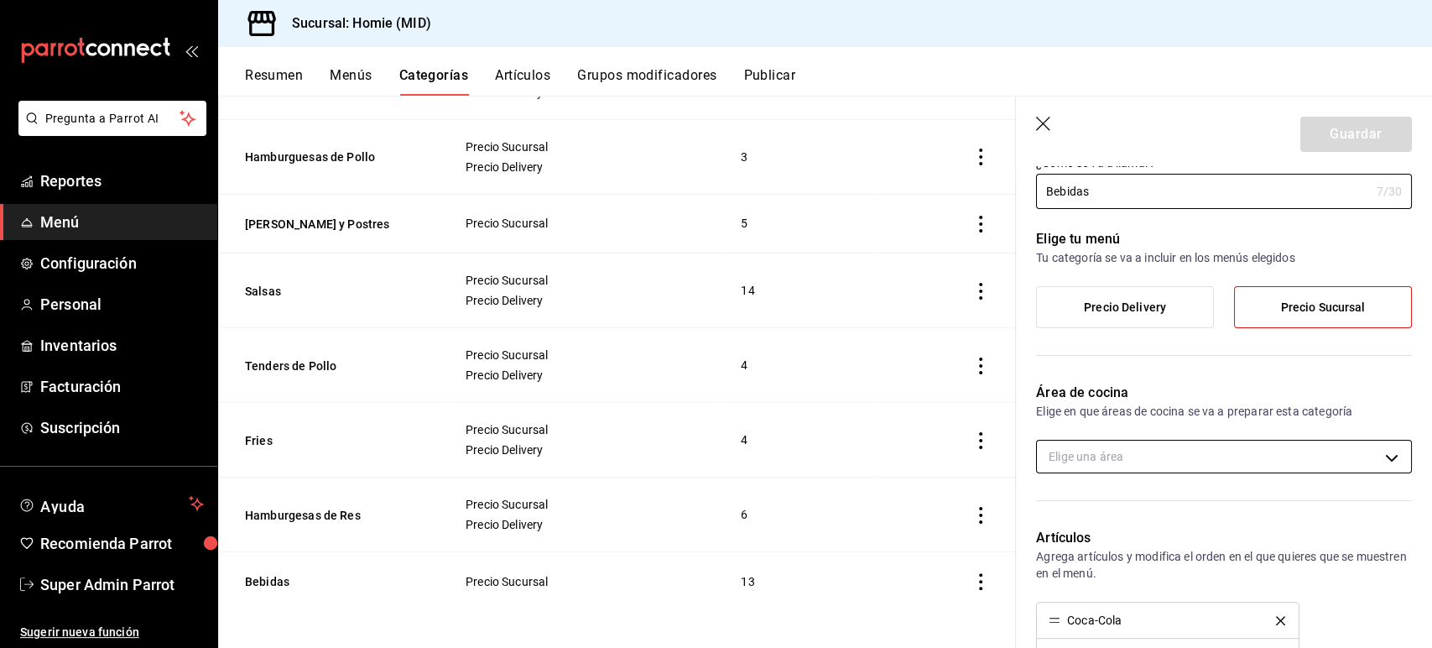
click at [1094, 459] on body "Pregunta a Parrot AI Reportes Menú Configuración Personal Inventarios Facturaci…" at bounding box center [716, 324] width 1432 height 648
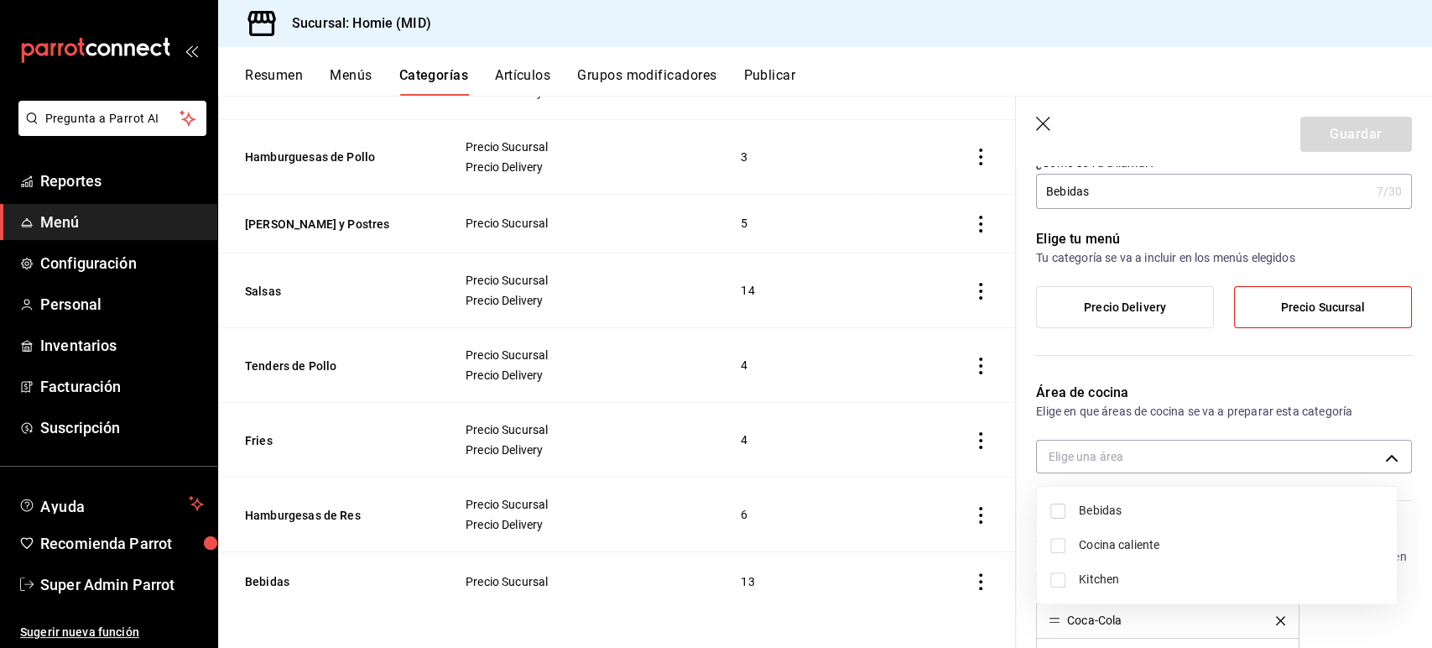
click at [1101, 508] on span "Bebidas" at bounding box center [1231, 511] width 305 height 18
type input "ecee7277-b79e-4c0c-99d5-ad7b4b0b2e93"
checkbox input "true"
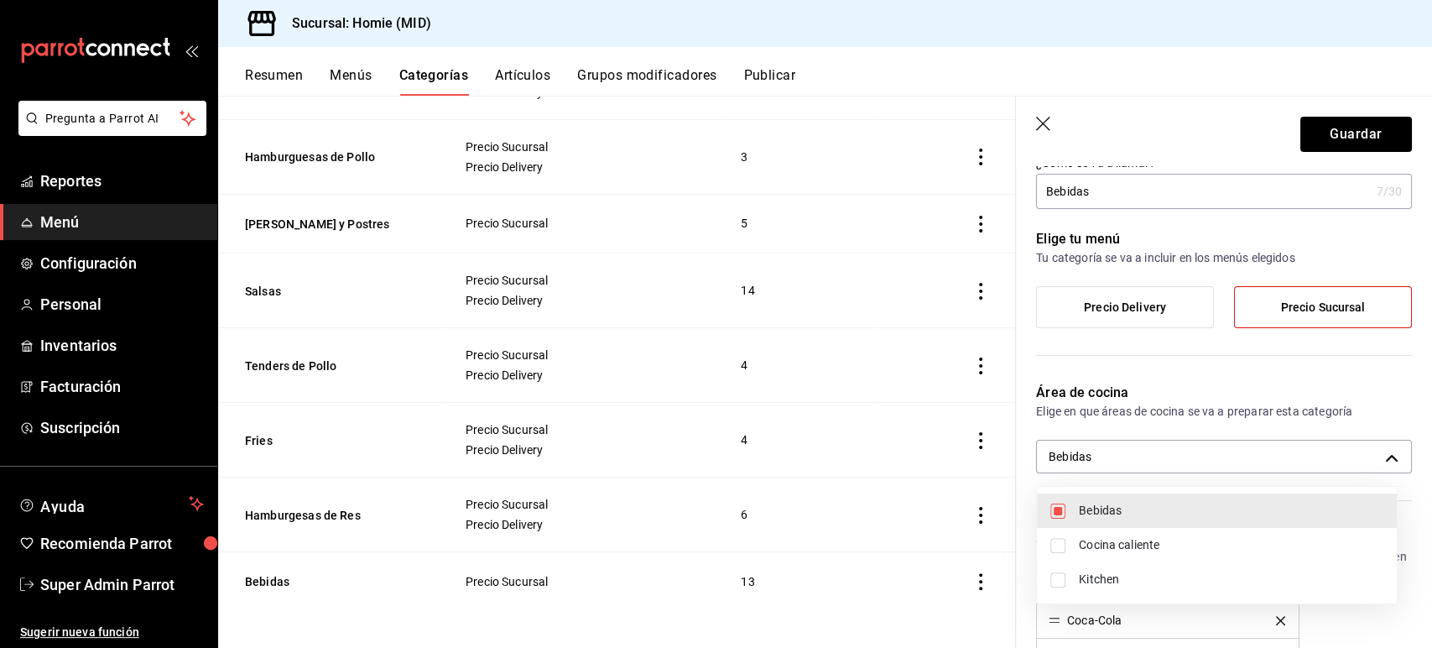
click at [1325, 139] on div at bounding box center [716, 324] width 1432 height 648
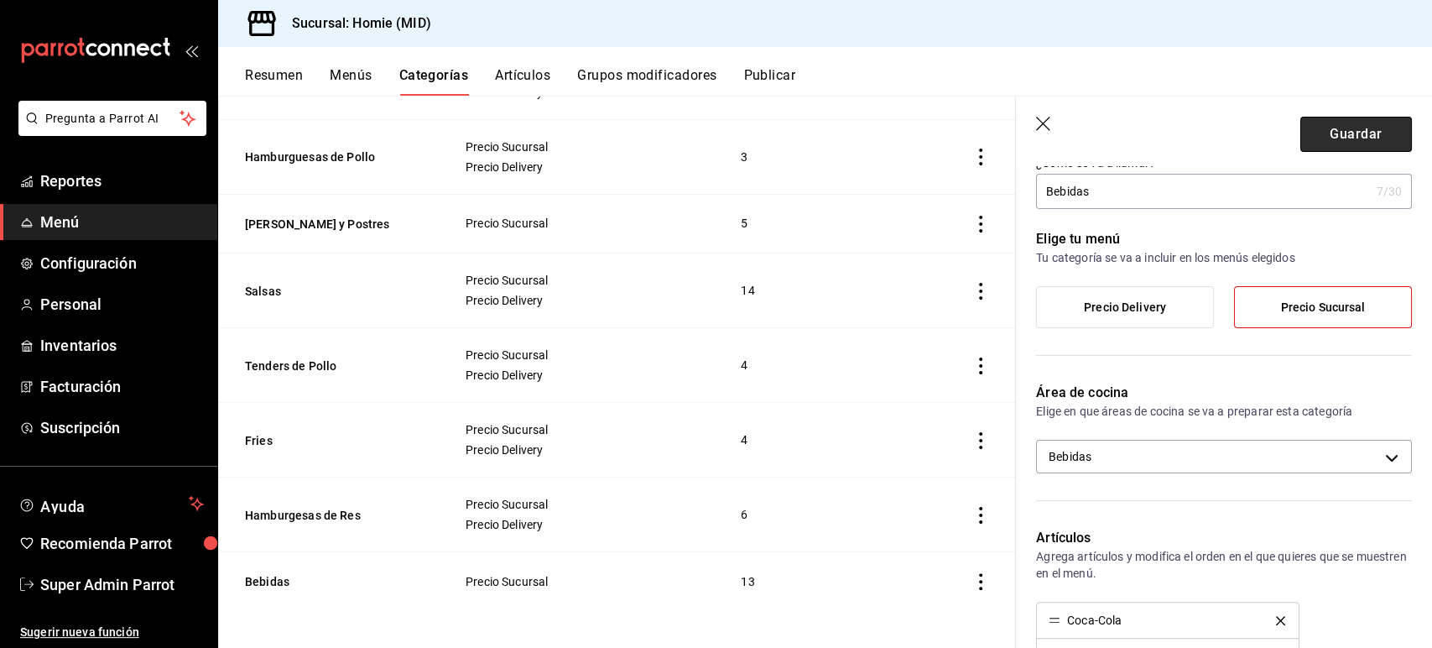
click at [1309, 138] on button "Guardar" at bounding box center [1356, 134] width 112 height 35
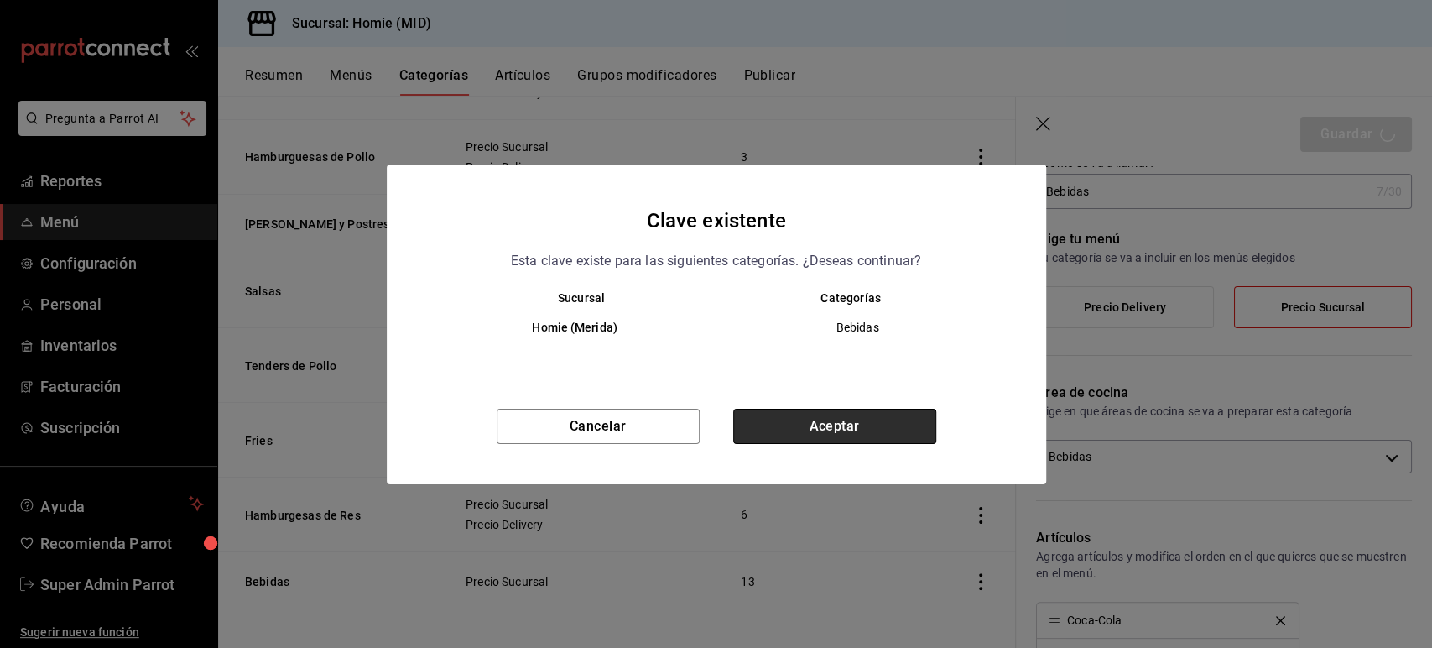
click at [768, 415] on button "Aceptar" at bounding box center [834, 426] width 203 height 35
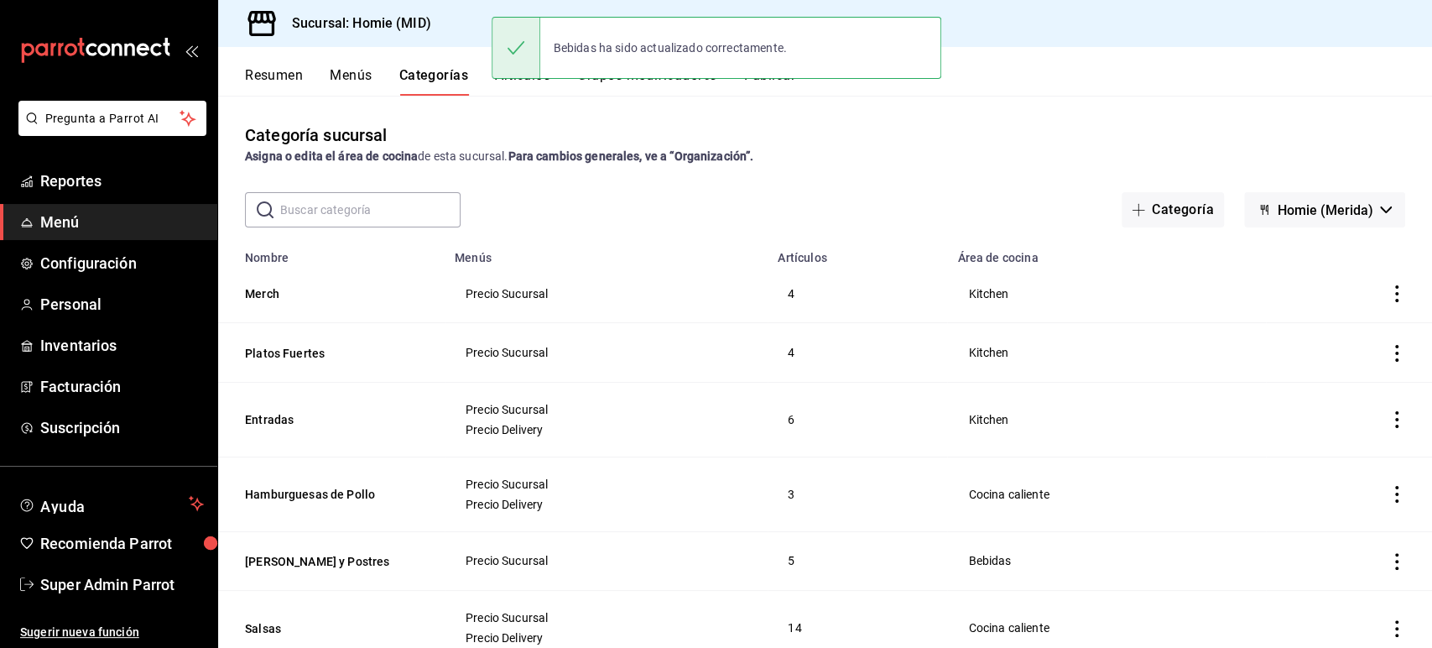
click at [779, 74] on div "Bebidas ha sido actualizado correctamente." at bounding box center [717, 48] width 450 height 62
click at [778, 89] on button "Publicar" at bounding box center [769, 81] width 52 height 29
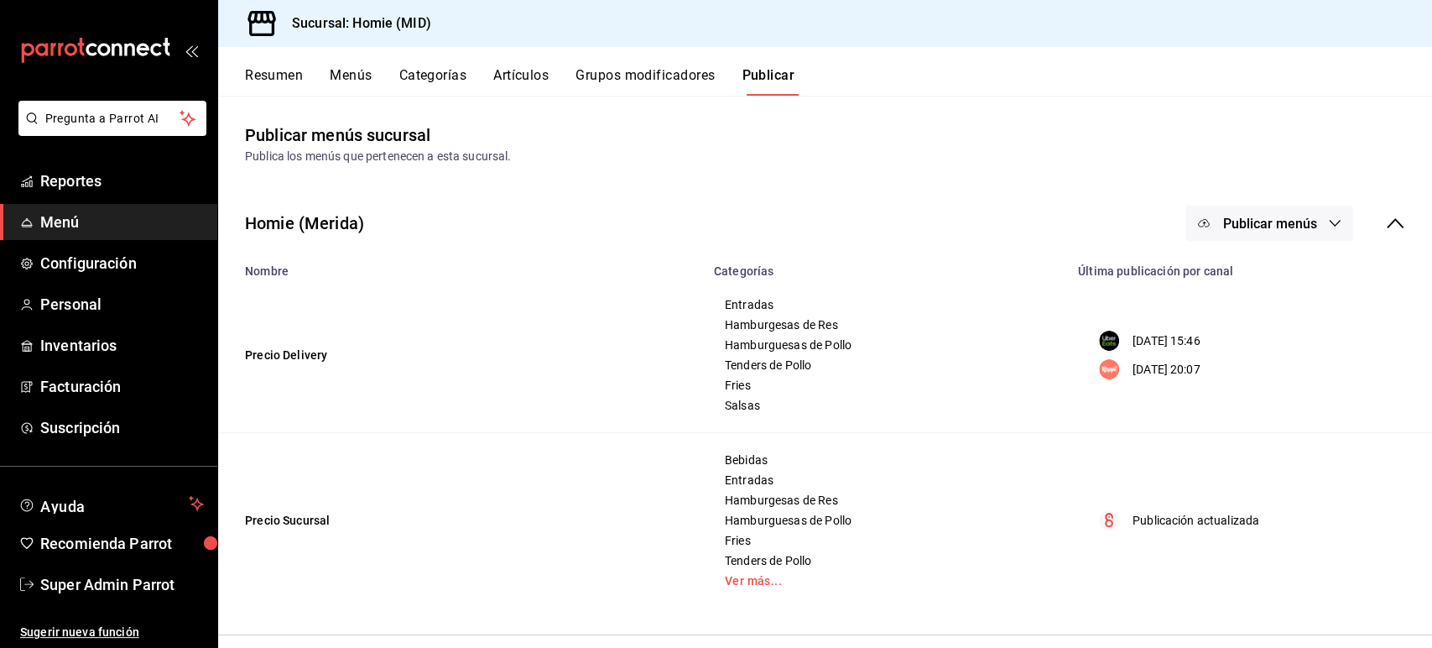
click at [1289, 219] on span "Publicar menús" at bounding box center [1269, 224] width 94 height 16
click at [1287, 358] on li "Punto de venta" at bounding box center [1270, 371] width 154 height 47
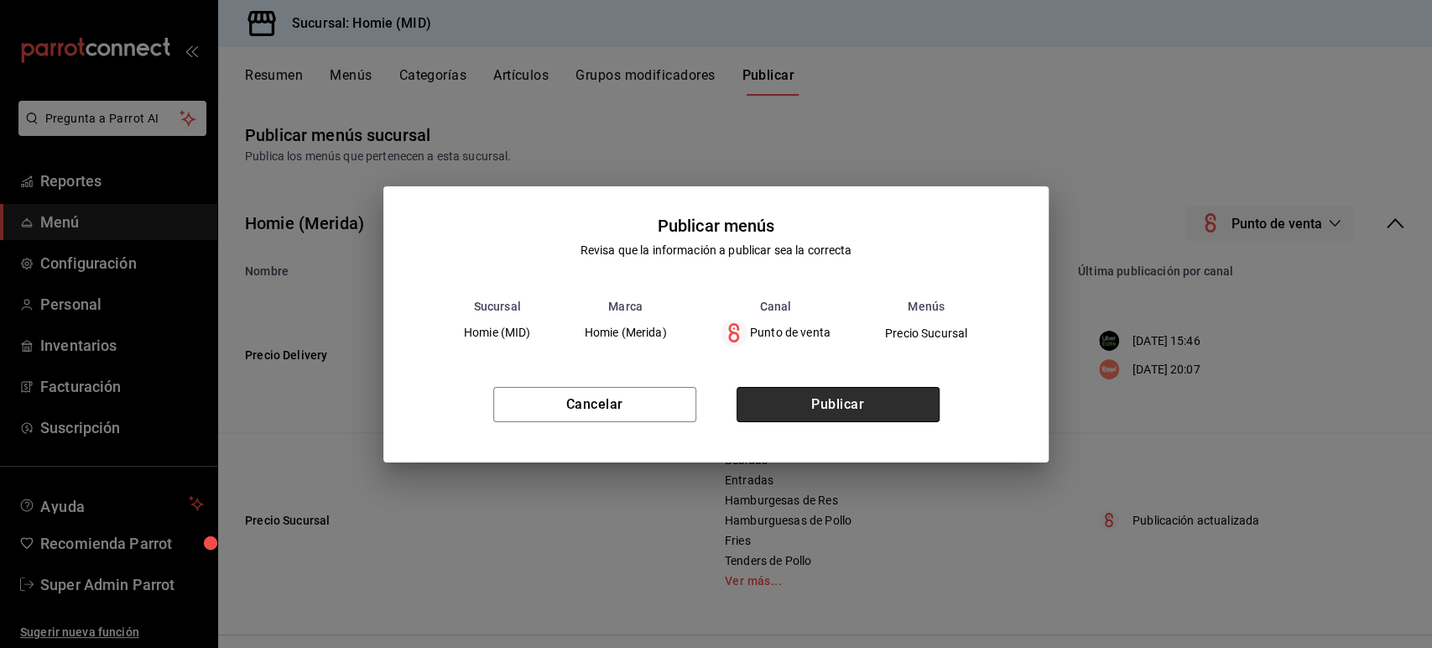
click at [815, 414] on button "Publicar" at bounding box center [838, 404] width 203 height 35
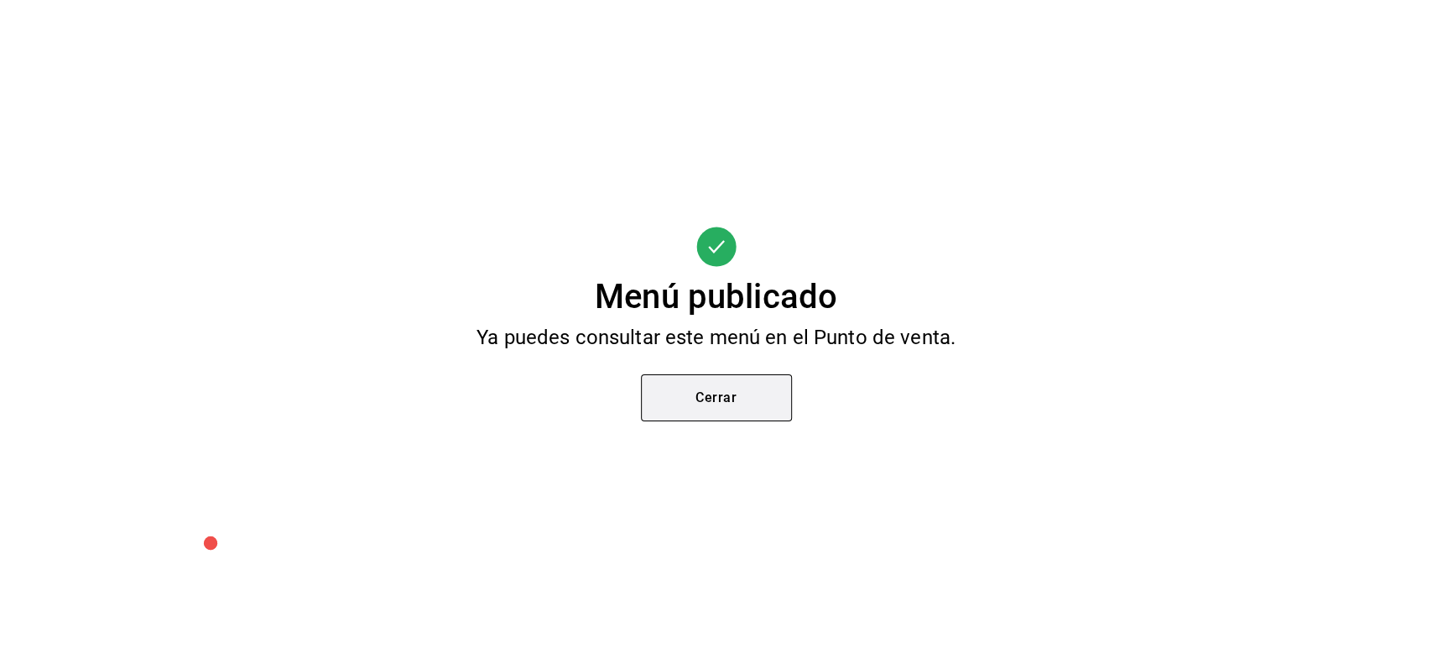
click at [727, 414] on button "Cerrar" at bounding box center [716, 397] width 151 height 47
